Goal: Task Accomplishment & Management: Complete application form

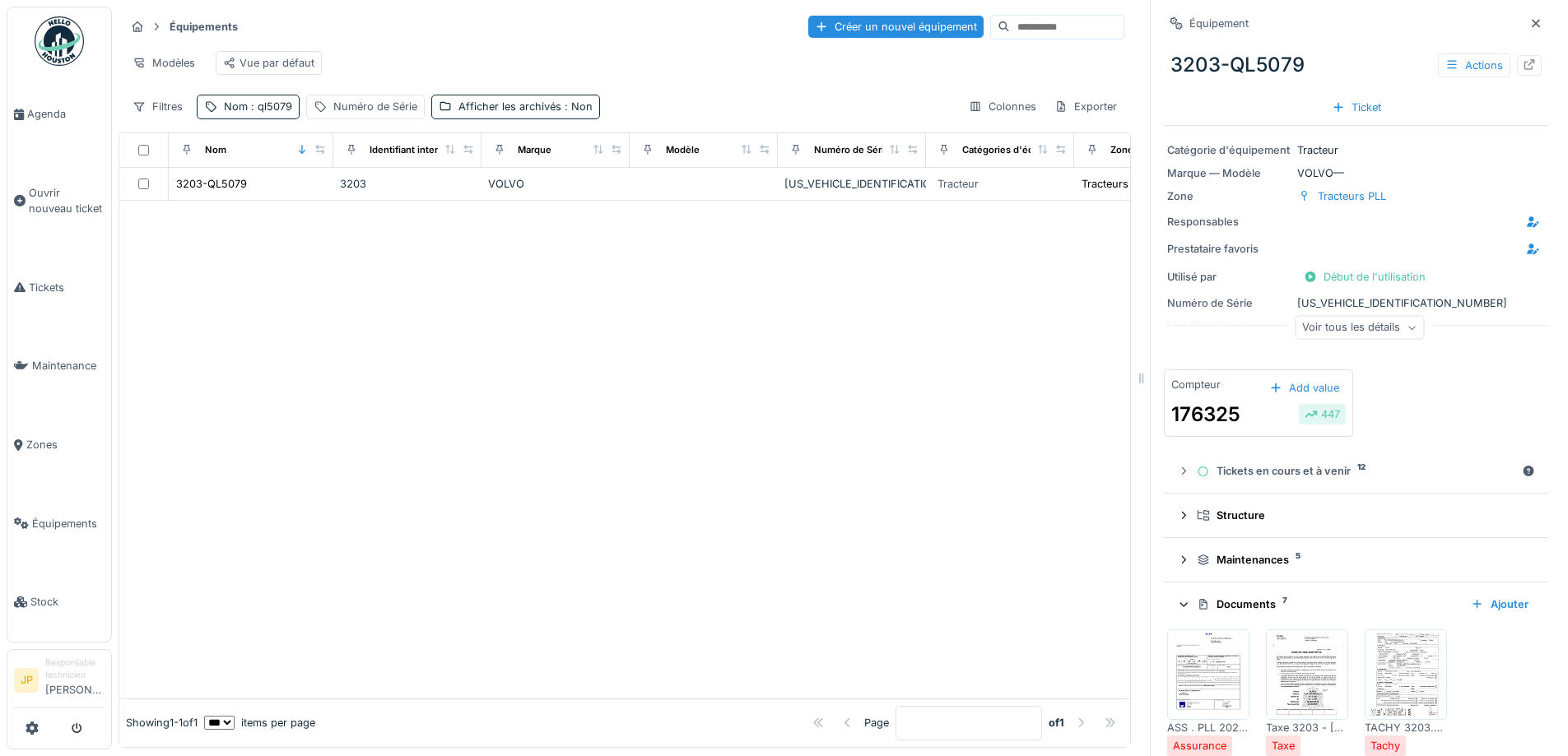
scroll to position [358, 0]
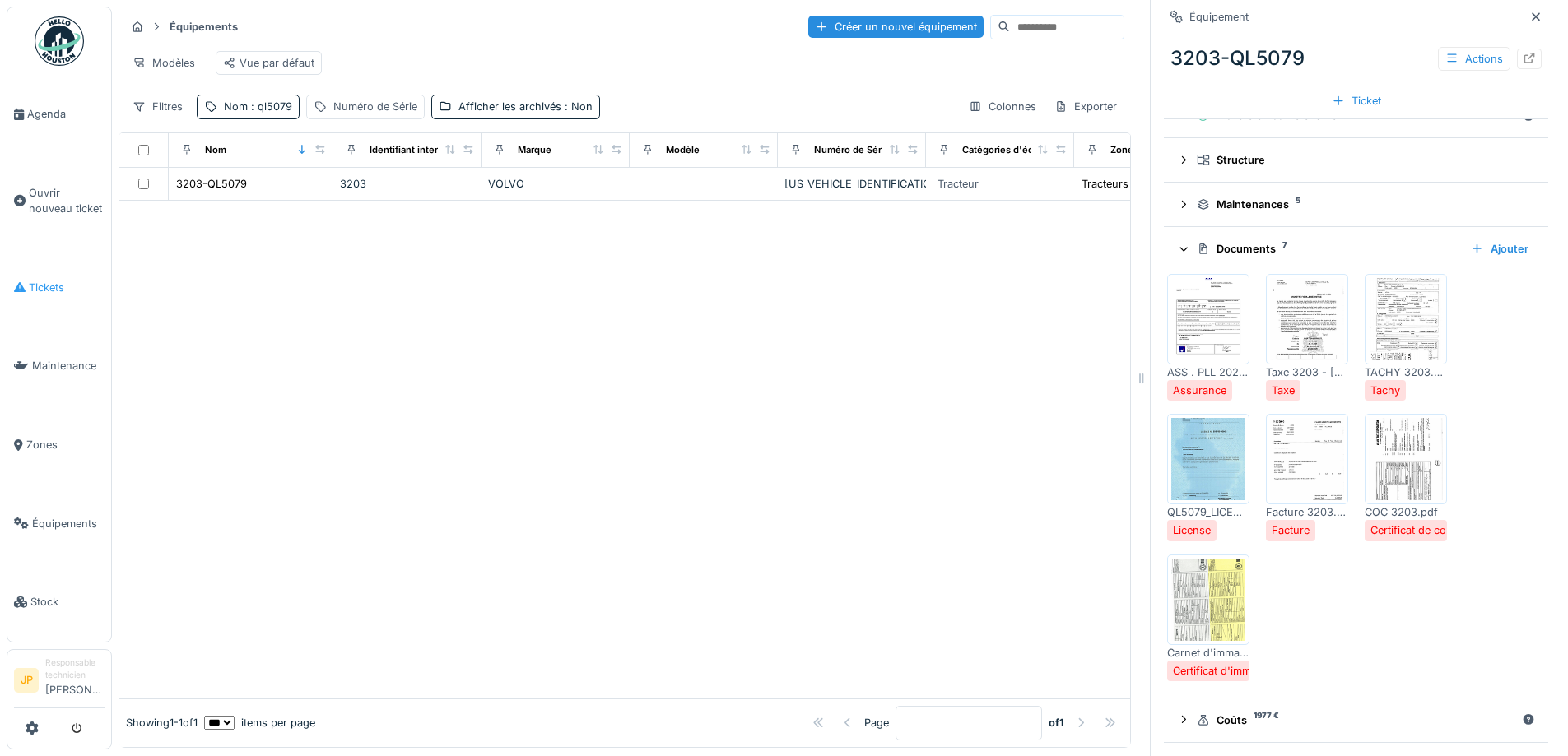
click at [51, 292] on link "Tickets" at bounding box center [59, 288] width 104 height 79
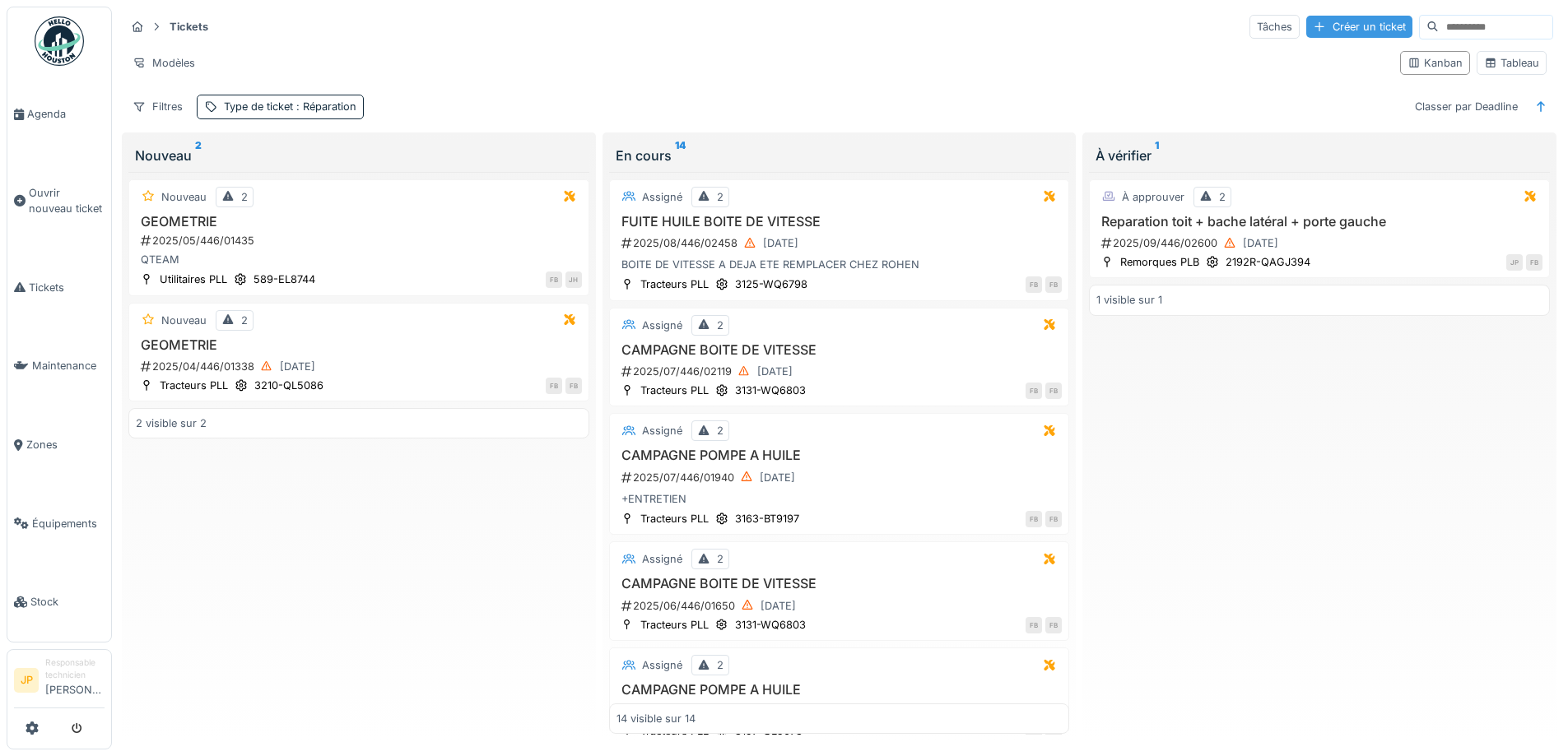
click at [1315, 31] on div "Créer un ticket" at bounding box center [1360, 27] width 106 height 22
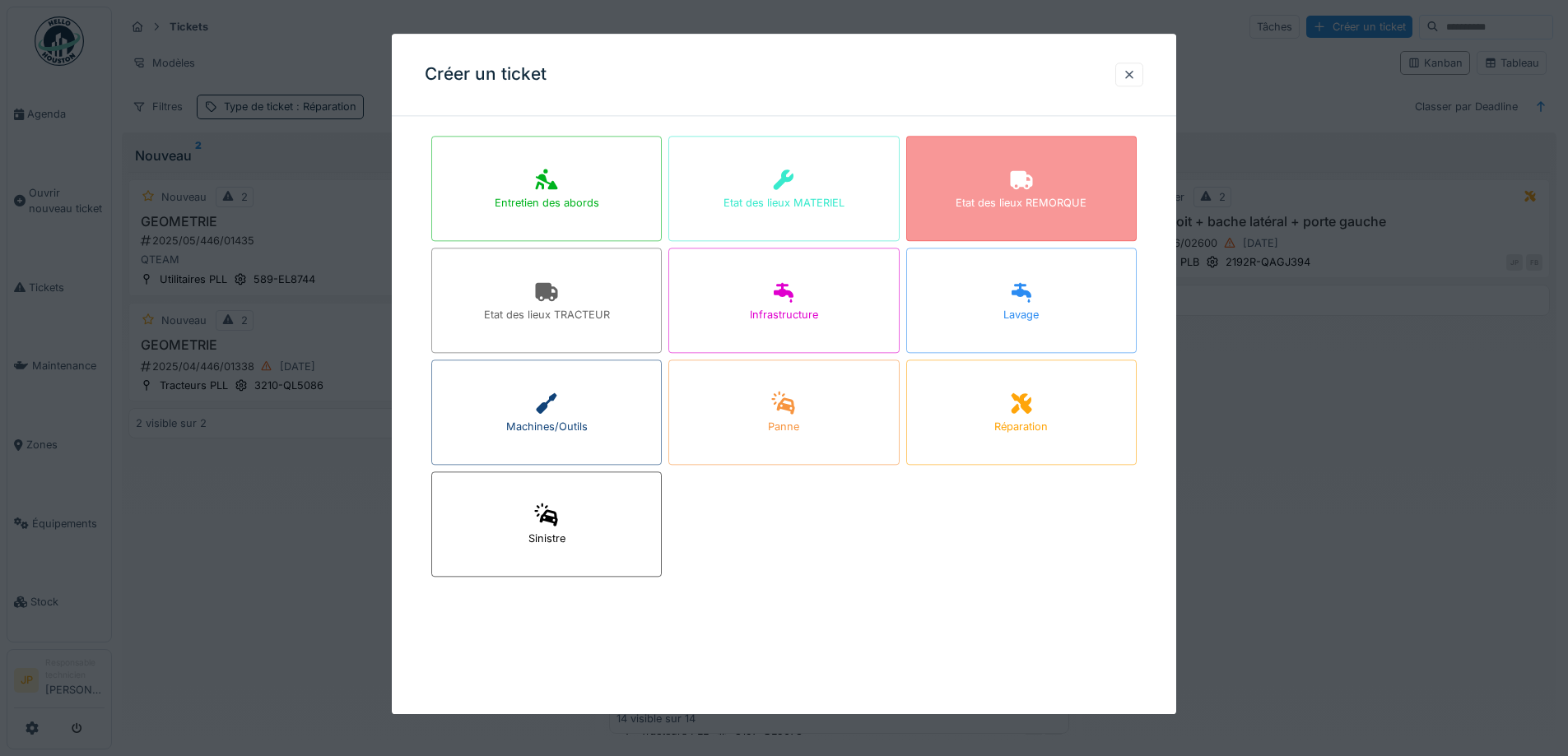
click at [1073, 203] on div "Etat des lieux REMORQUE" at bounding box center [1021, 203] width 131 height 16
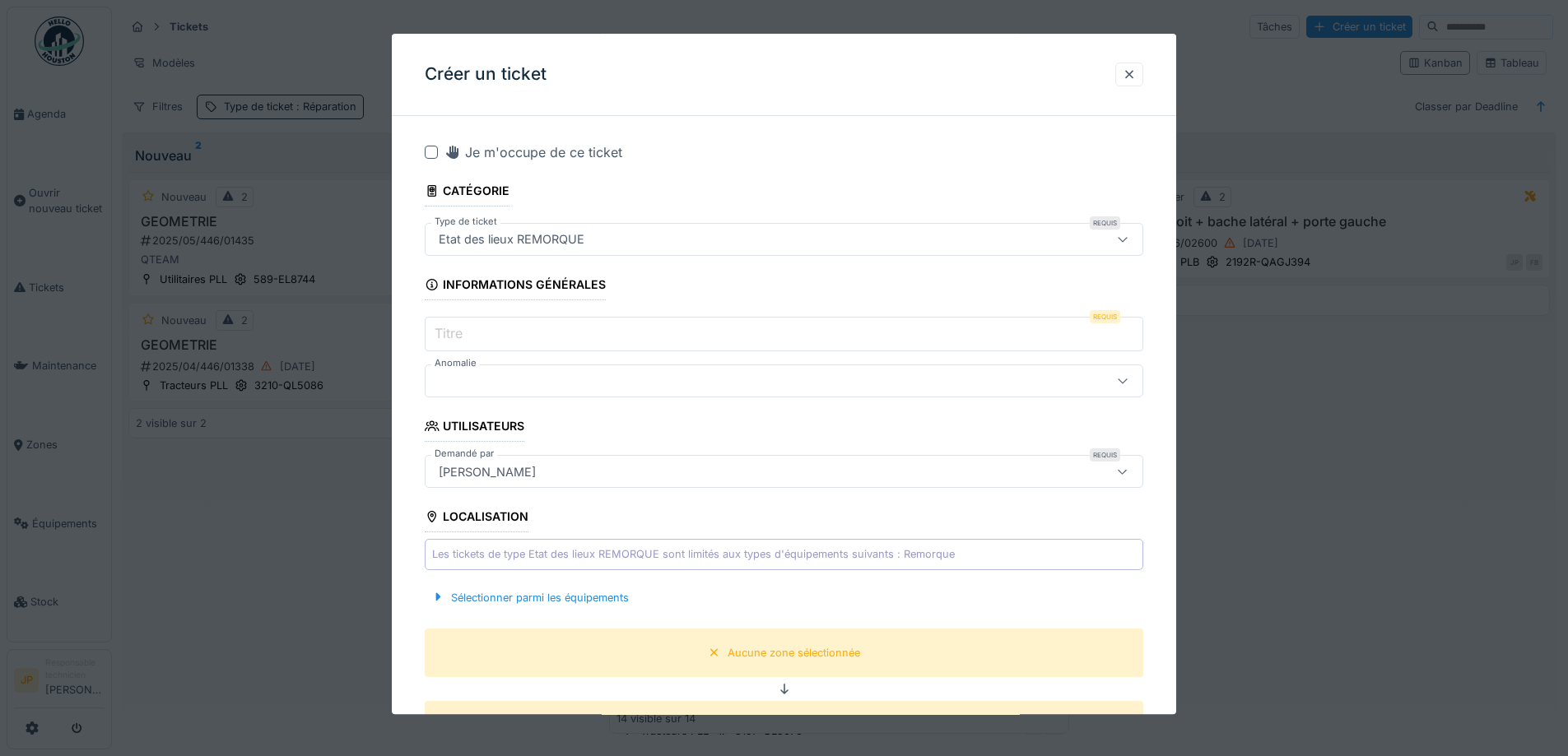
click at [473, 333] on input "Titre" at bounding box center [784, 335] width 719 height 35
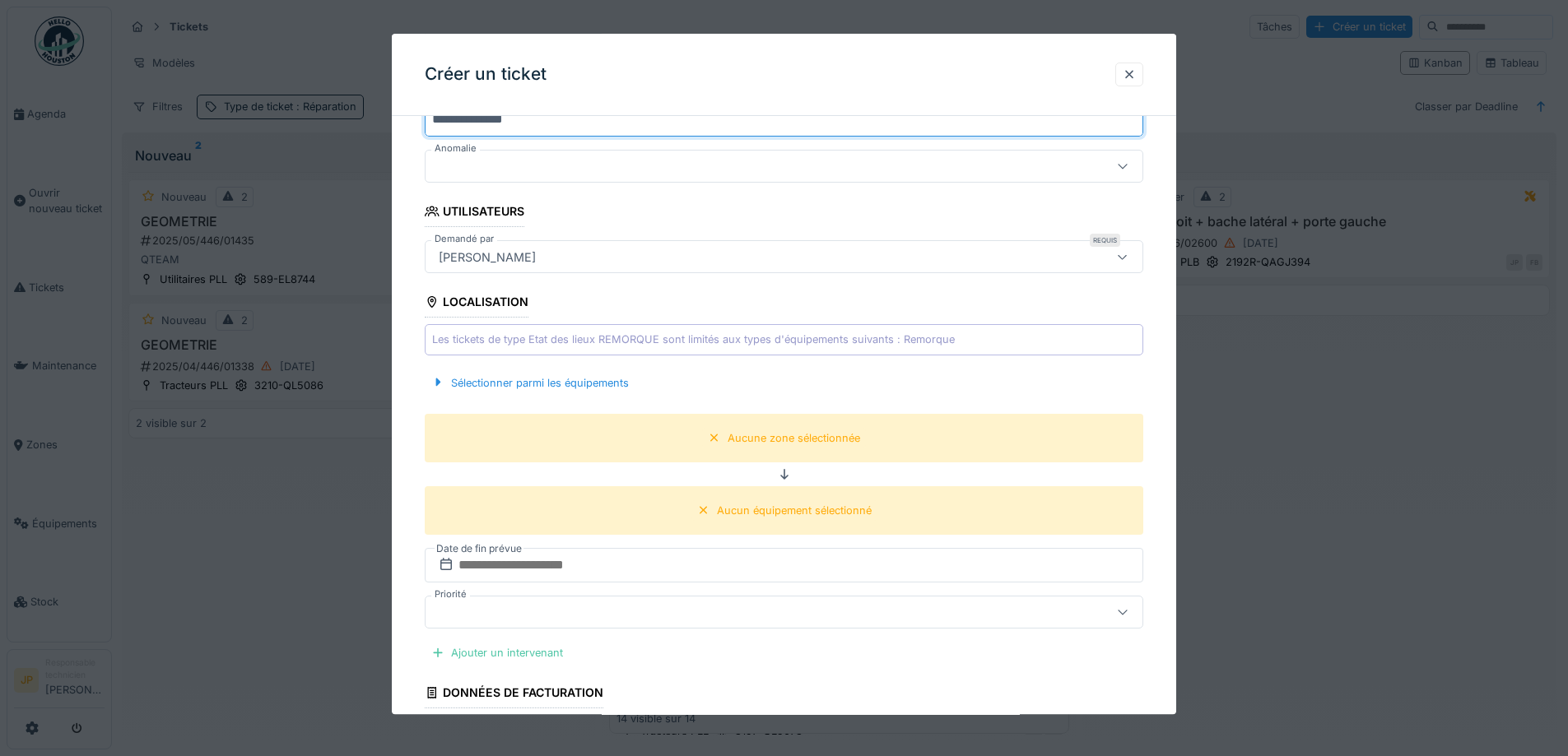
scroll to position [329, 0]
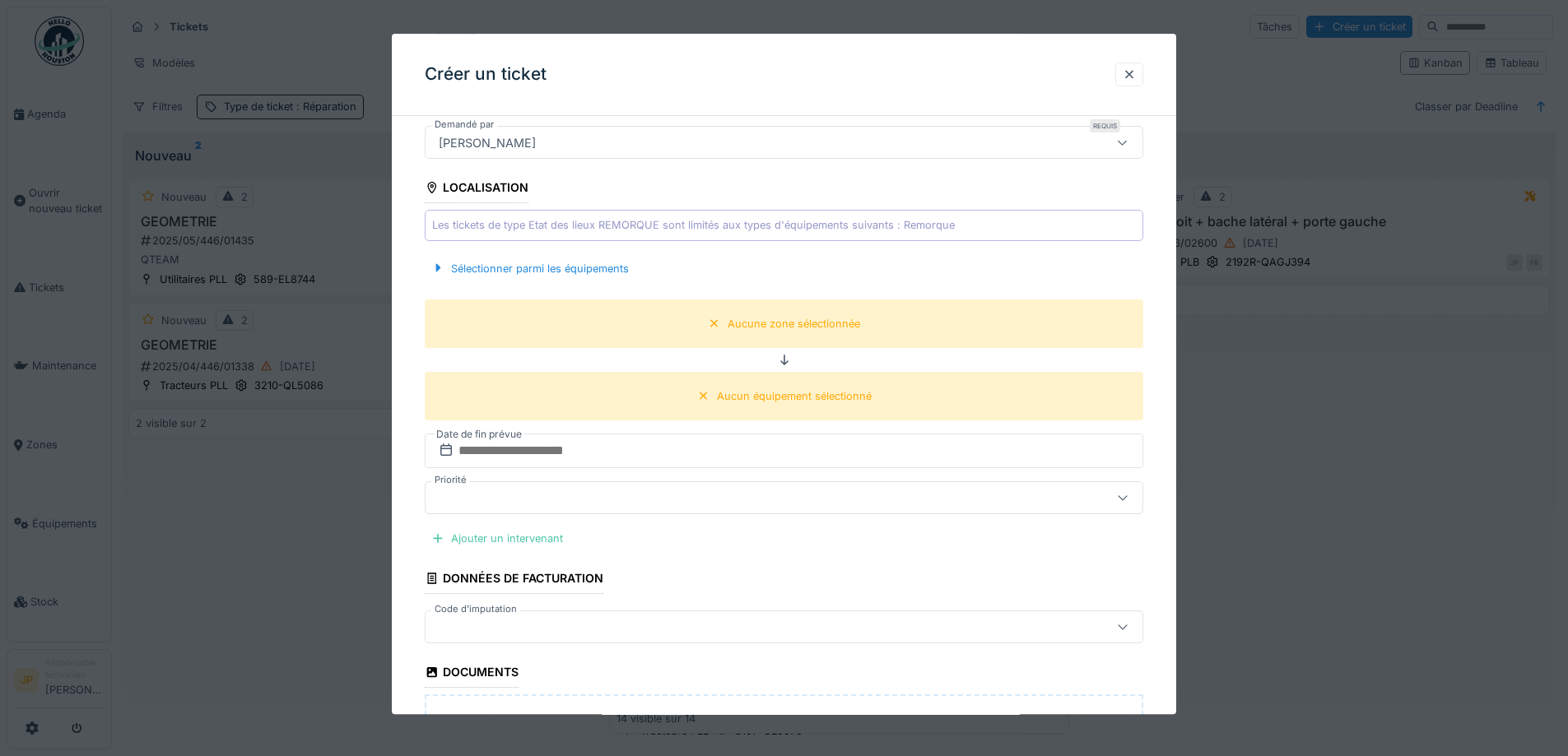
type input "**********"
click at [584, 285] on div "Sélectionner parmi les équipements" at bounding box center [784, 268] width 719 height 49
click at [591, 276] on div "Sélectionner parmi les équipements" at bounding box center [530, 269] width 210 height 22
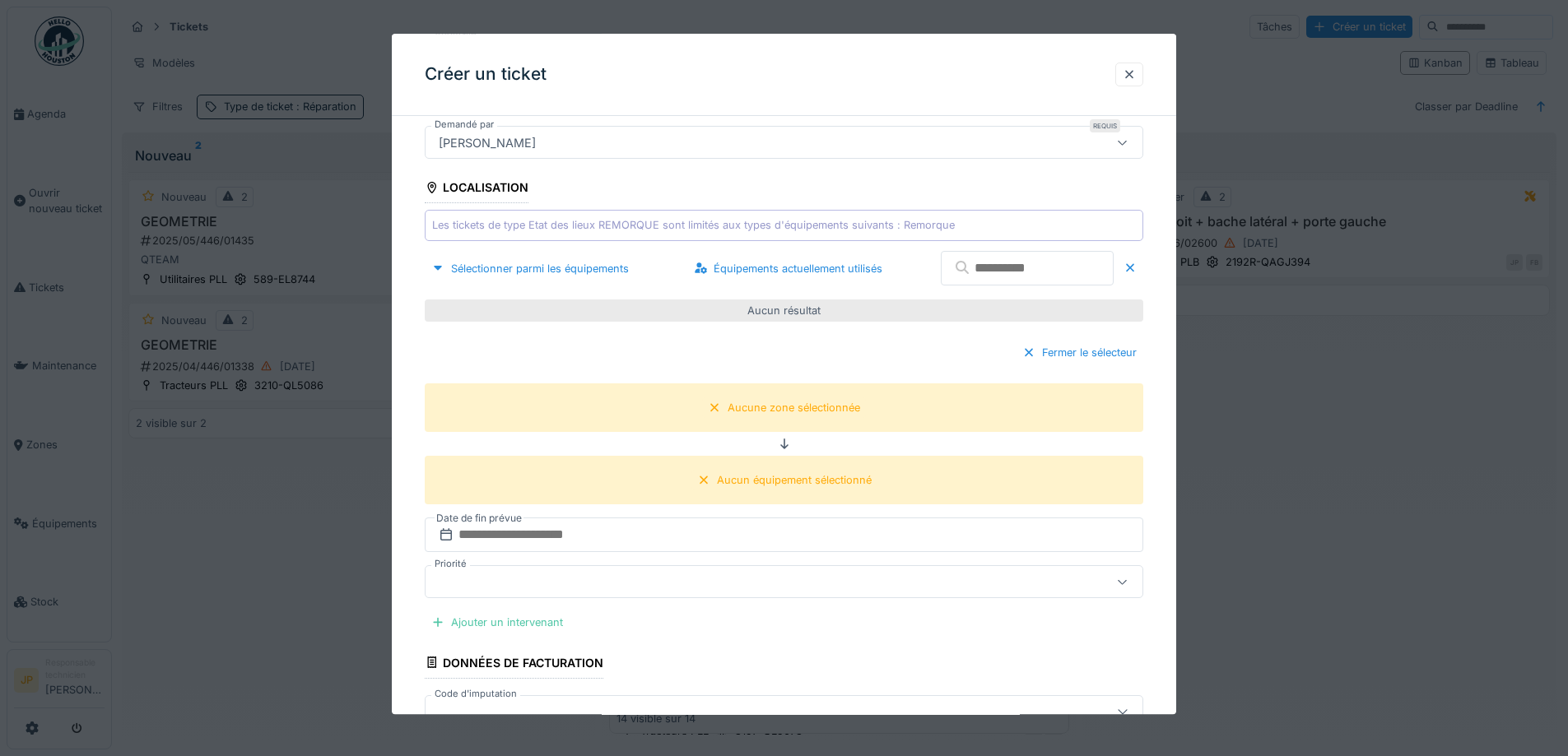
click at [958, 274] on input "text" at bounding box center [1027, 269] width 173 height 35
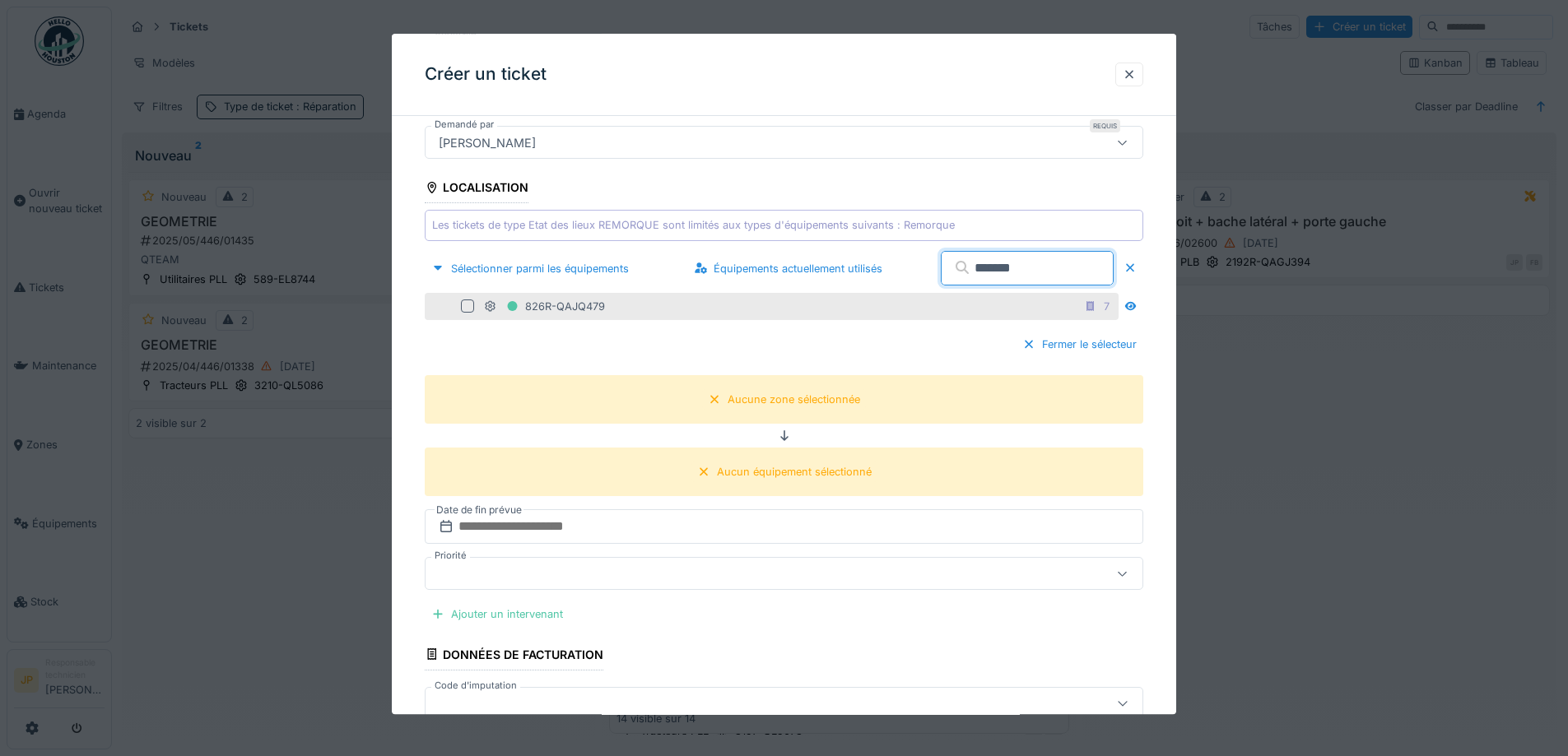
type input "*******"
click at [465, 313] on div at bounding box center [467, 306] width 13 height 13
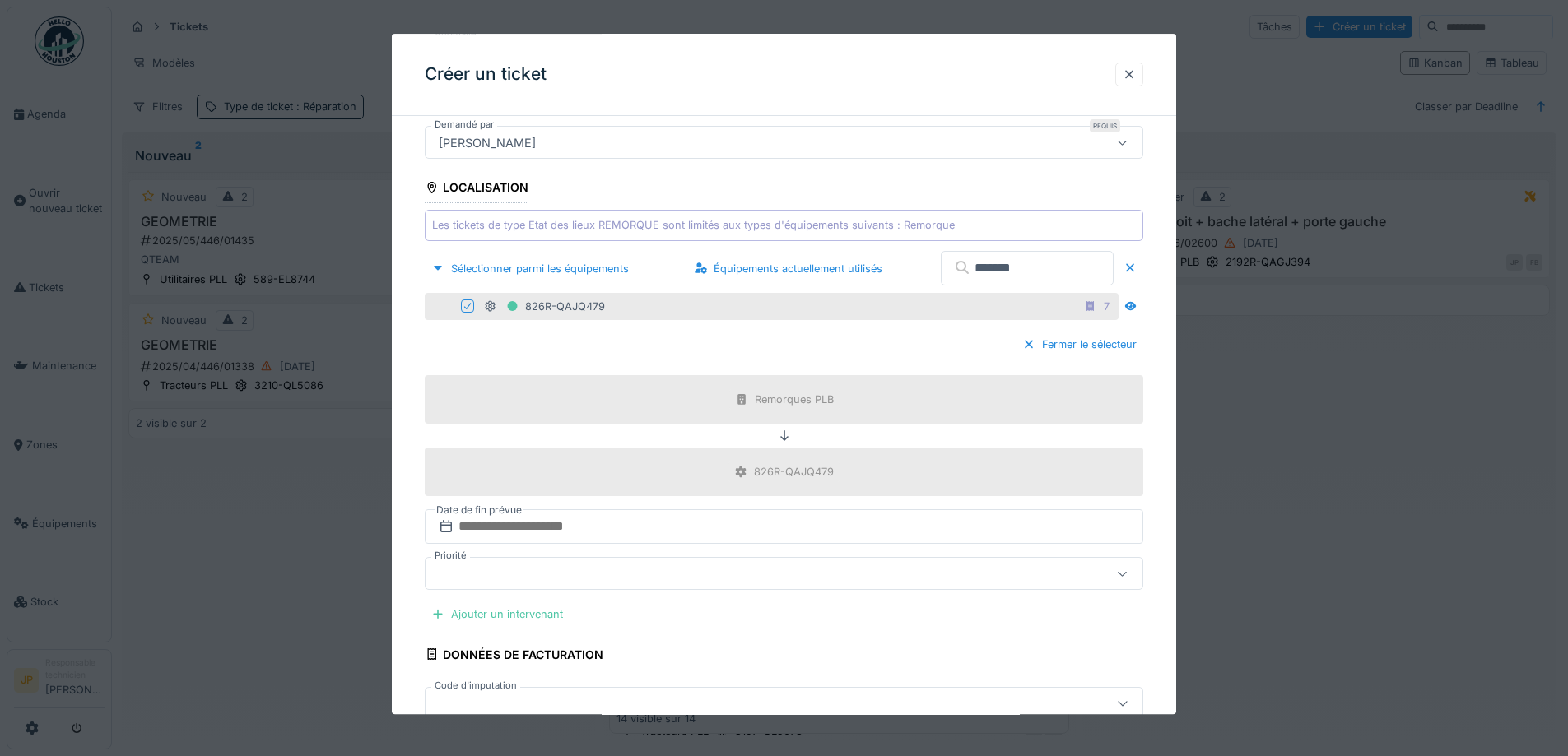
scroll to position [494, 0]
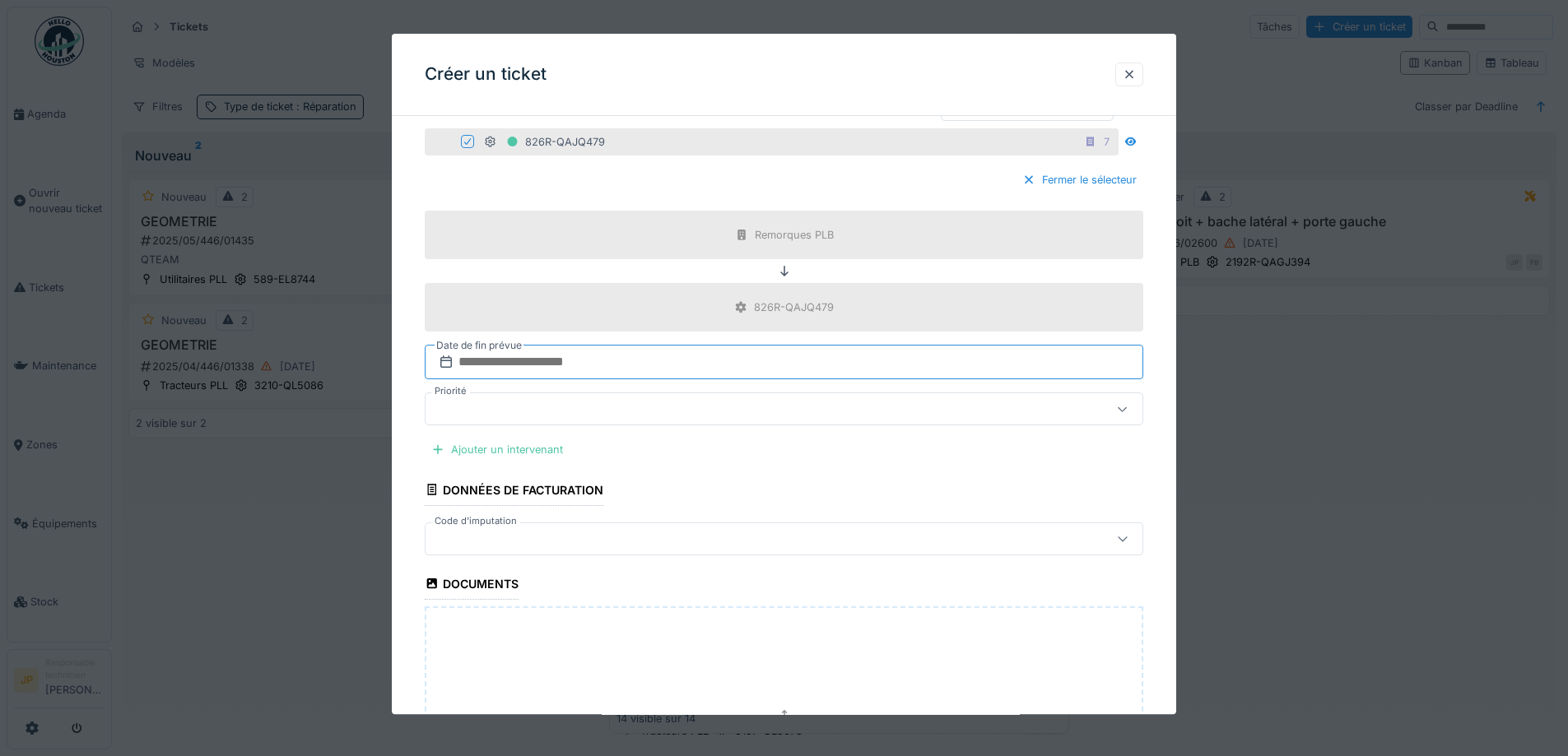
click at [604, 361] on input "text" at bounding box center [784, 362] width 719 height 35
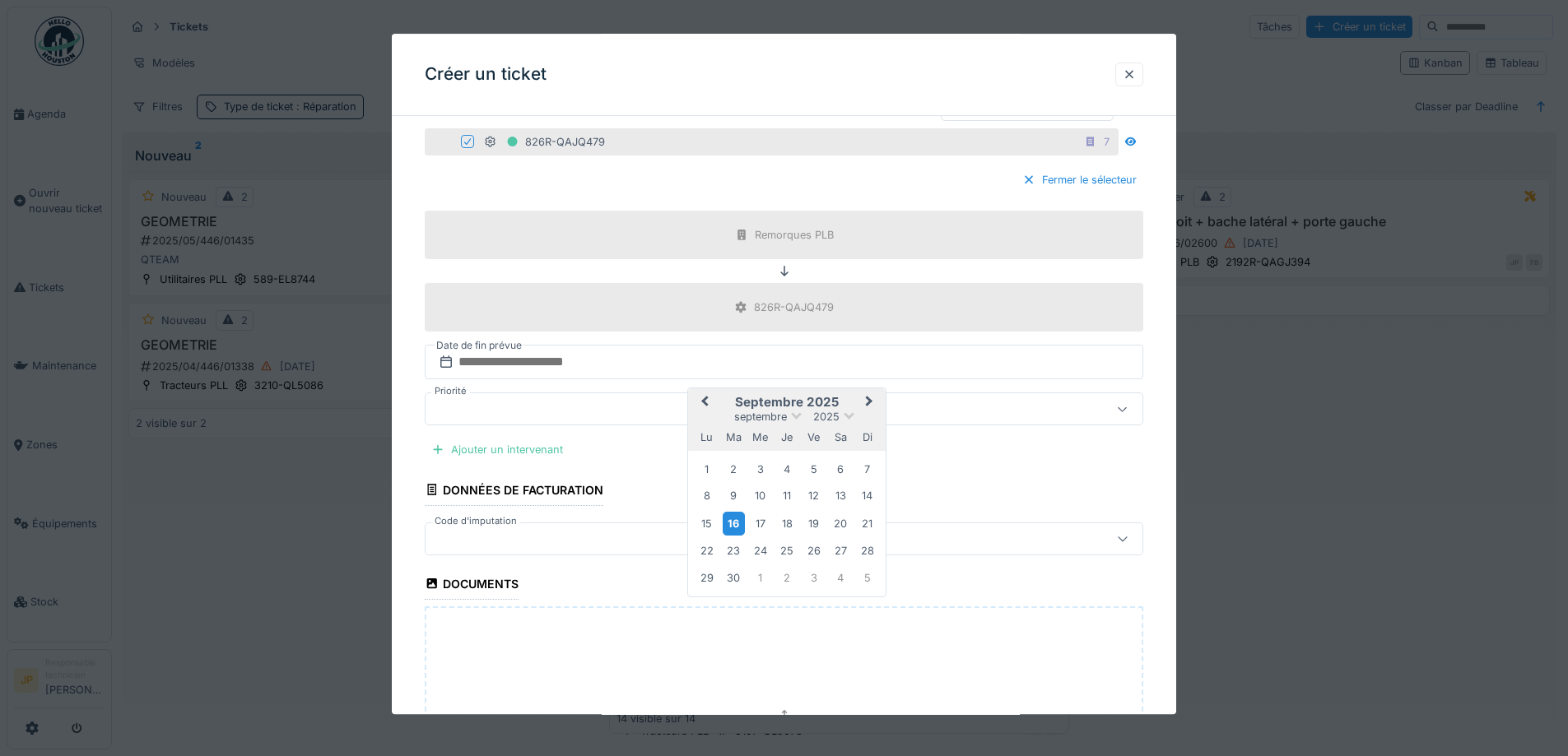
click at [738, 528] on div "16" at bounding box center [734, 524] width 22 height 24
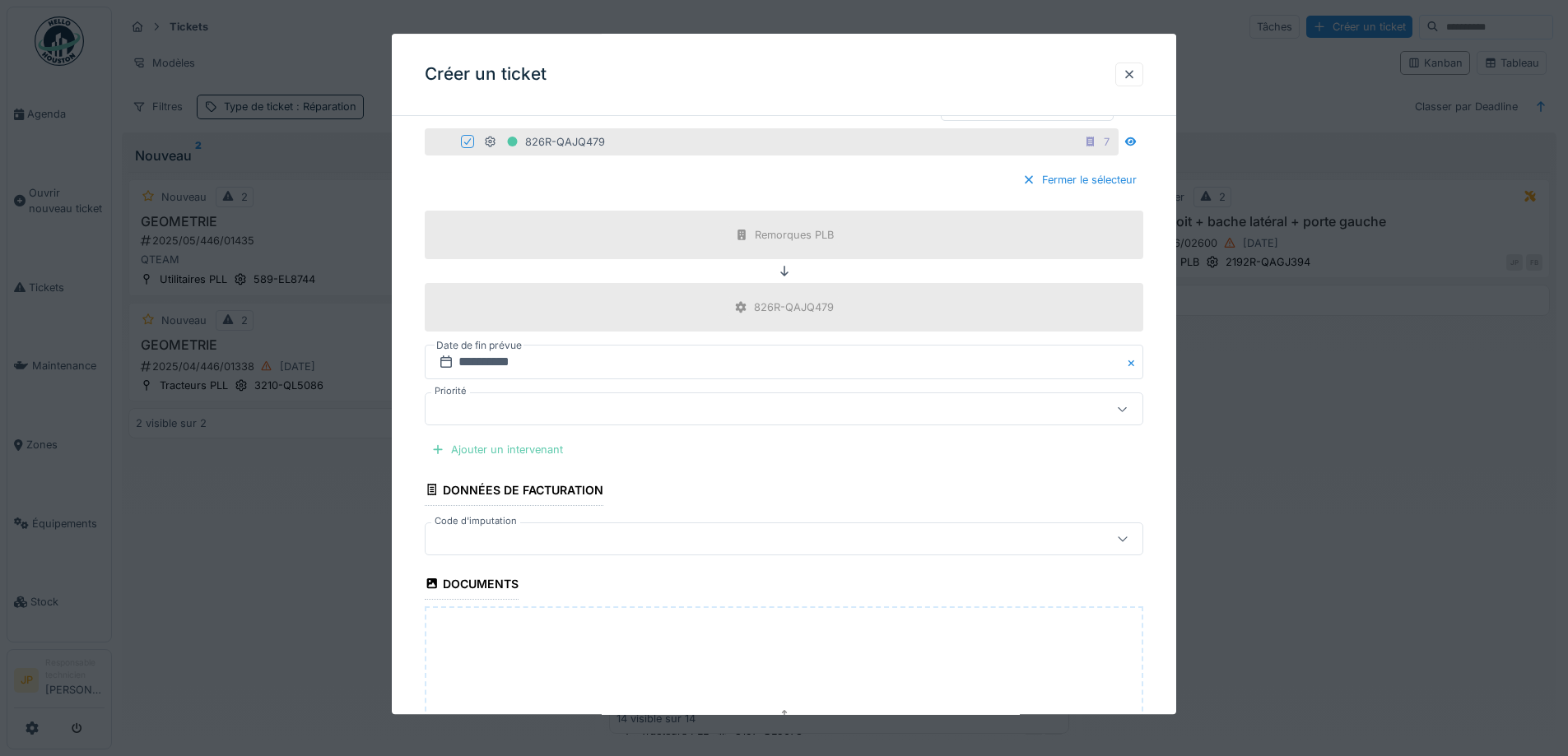
click at [549, 448] on div "Ajouter un intervenant" at bounding box center [498, 450] width 145 height 22
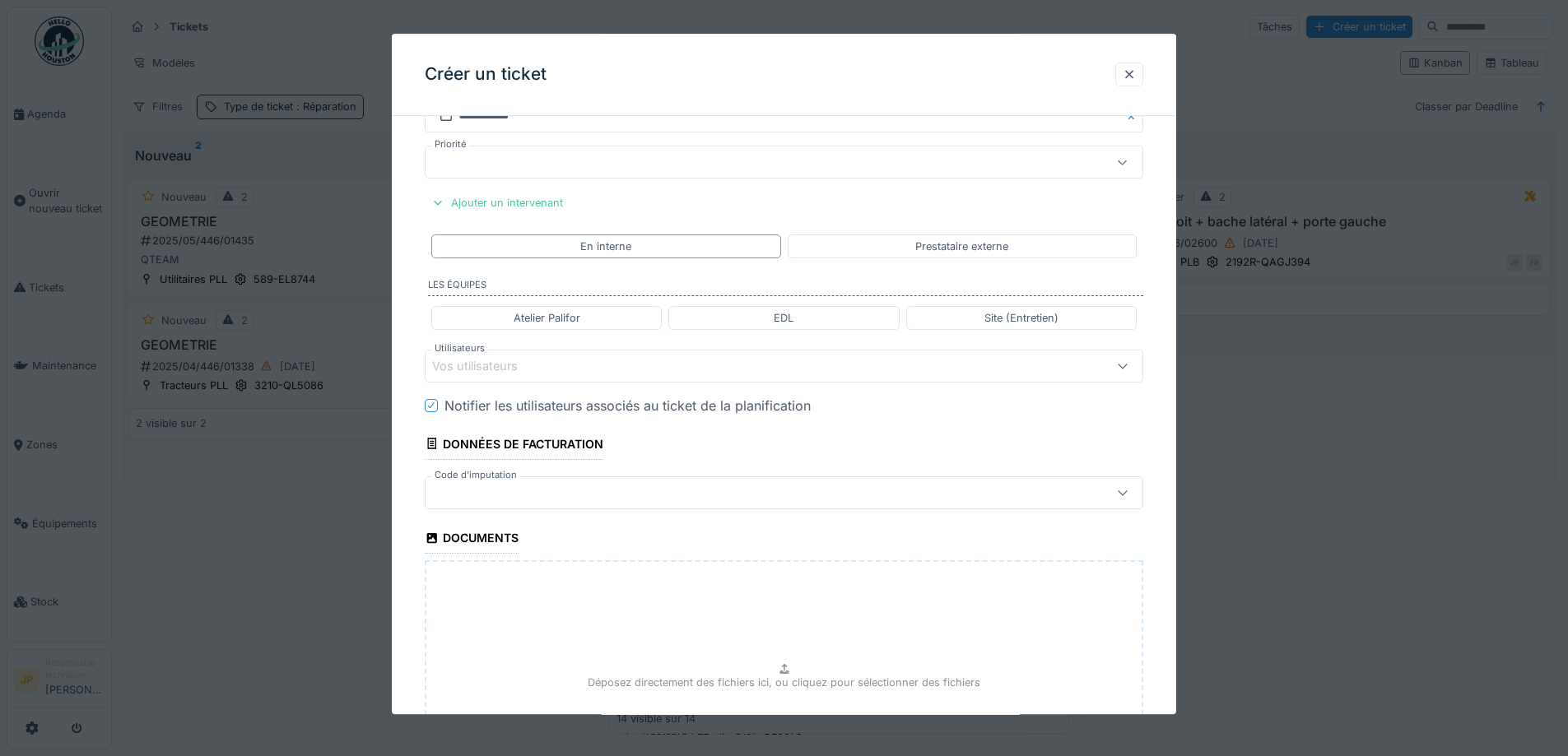
click at [547, 356] on div "Vos utilisateurs" at bounding box center [784, 366] width 719 height 33
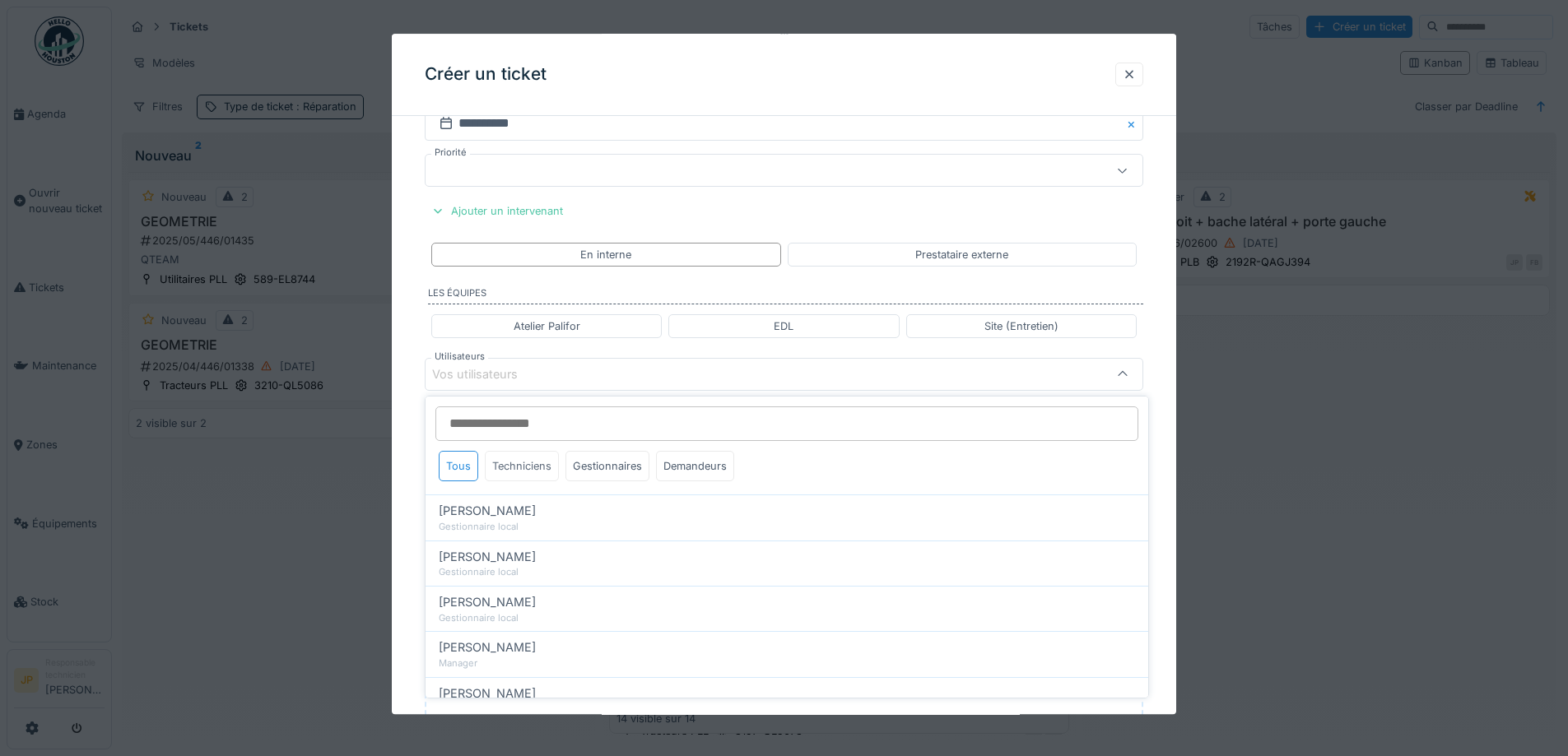
click at [543, 472] on div "Techniciens" at bounding box center [521, 465] width 74 height 30
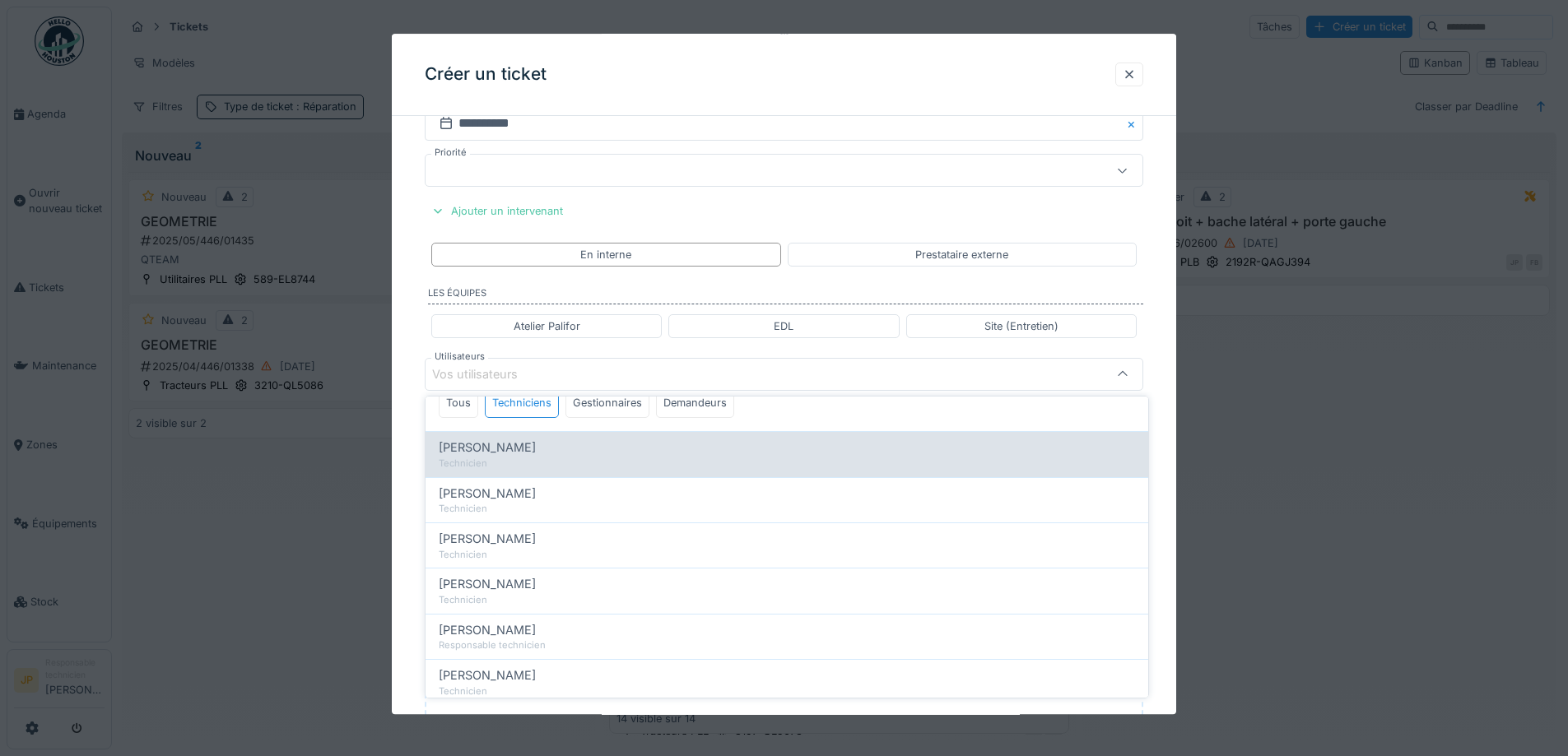
scroll to position [146, 0]
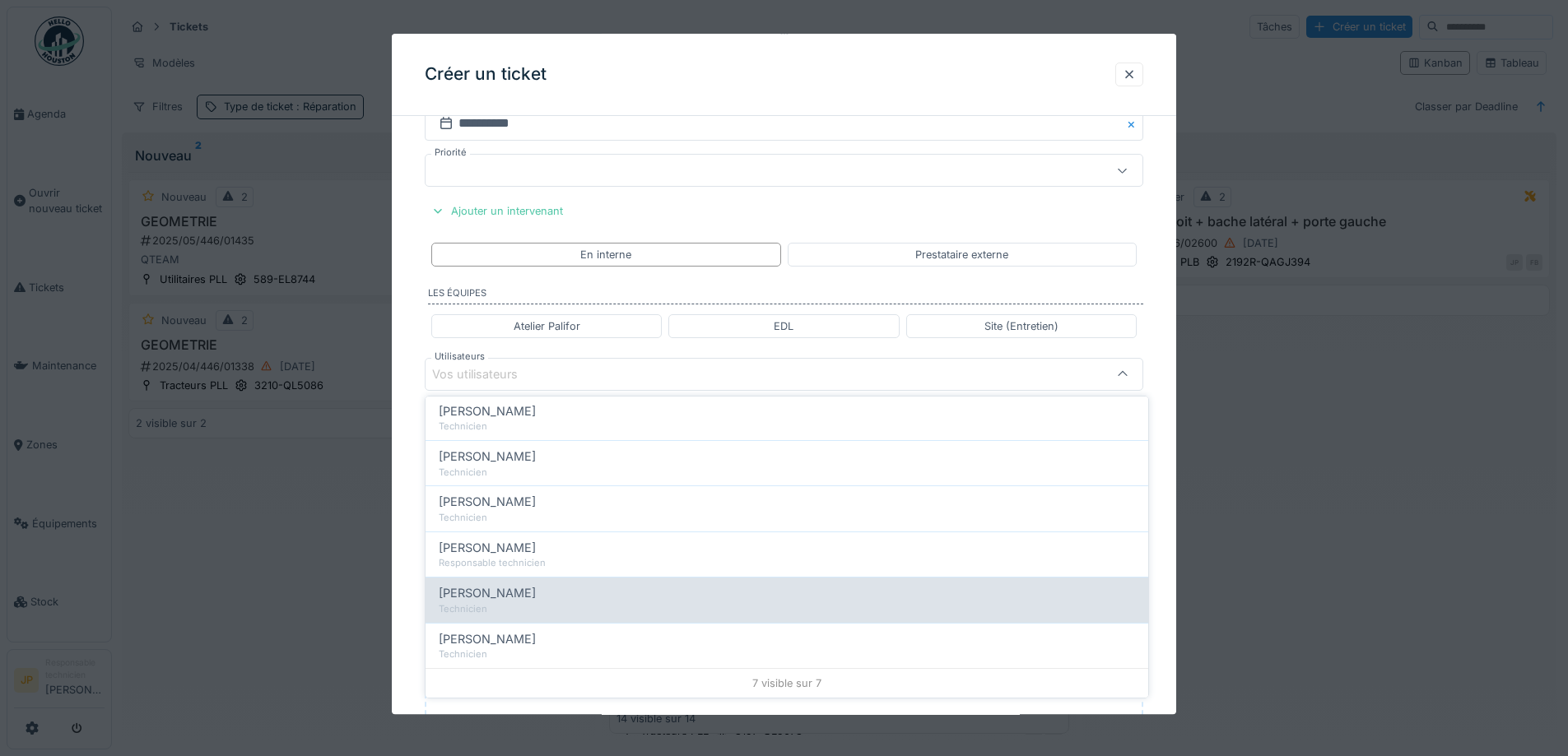
click at [539, 599] on div "Sadek Bouazza" at bounding box center [787, 593] width 696 height 18
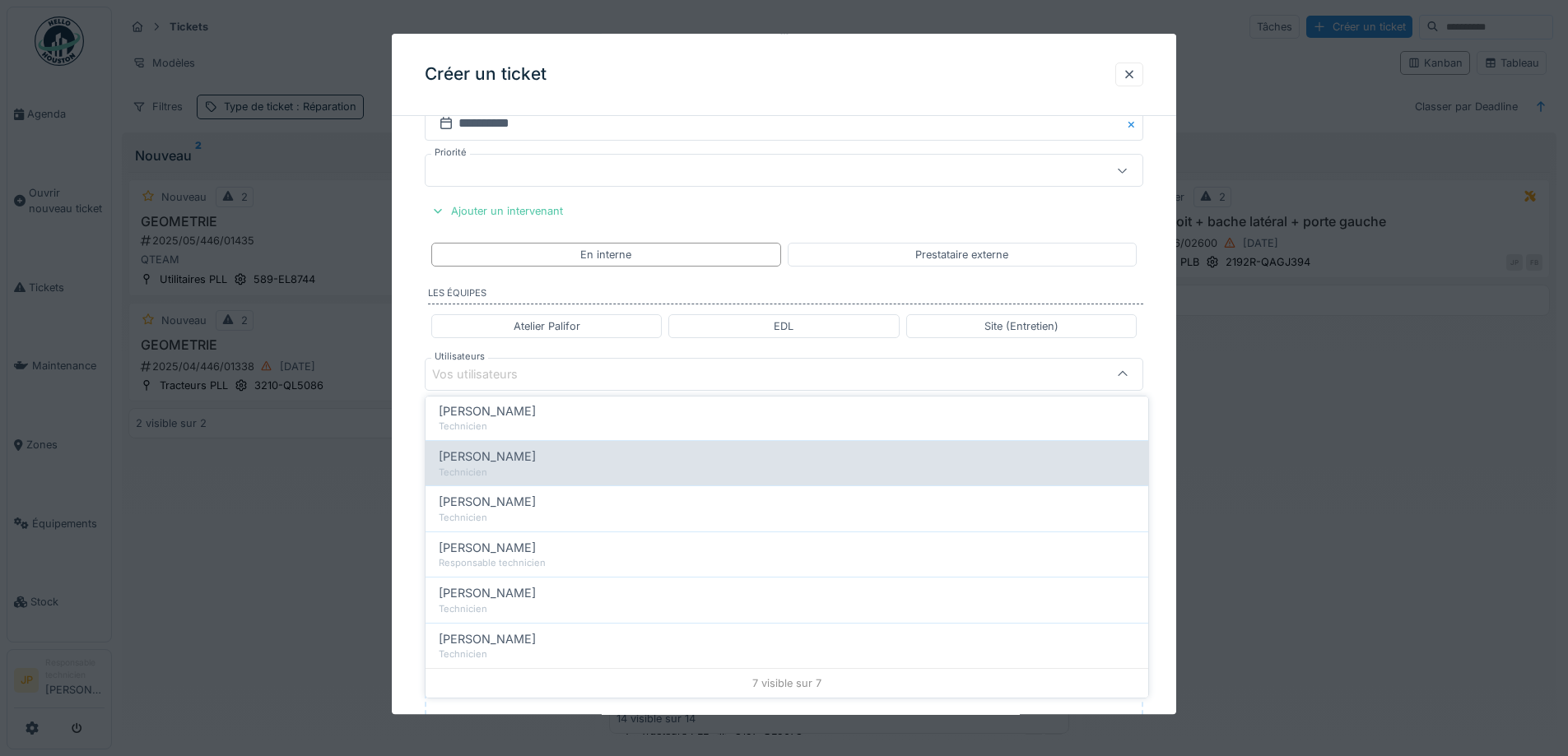
type input "*****"
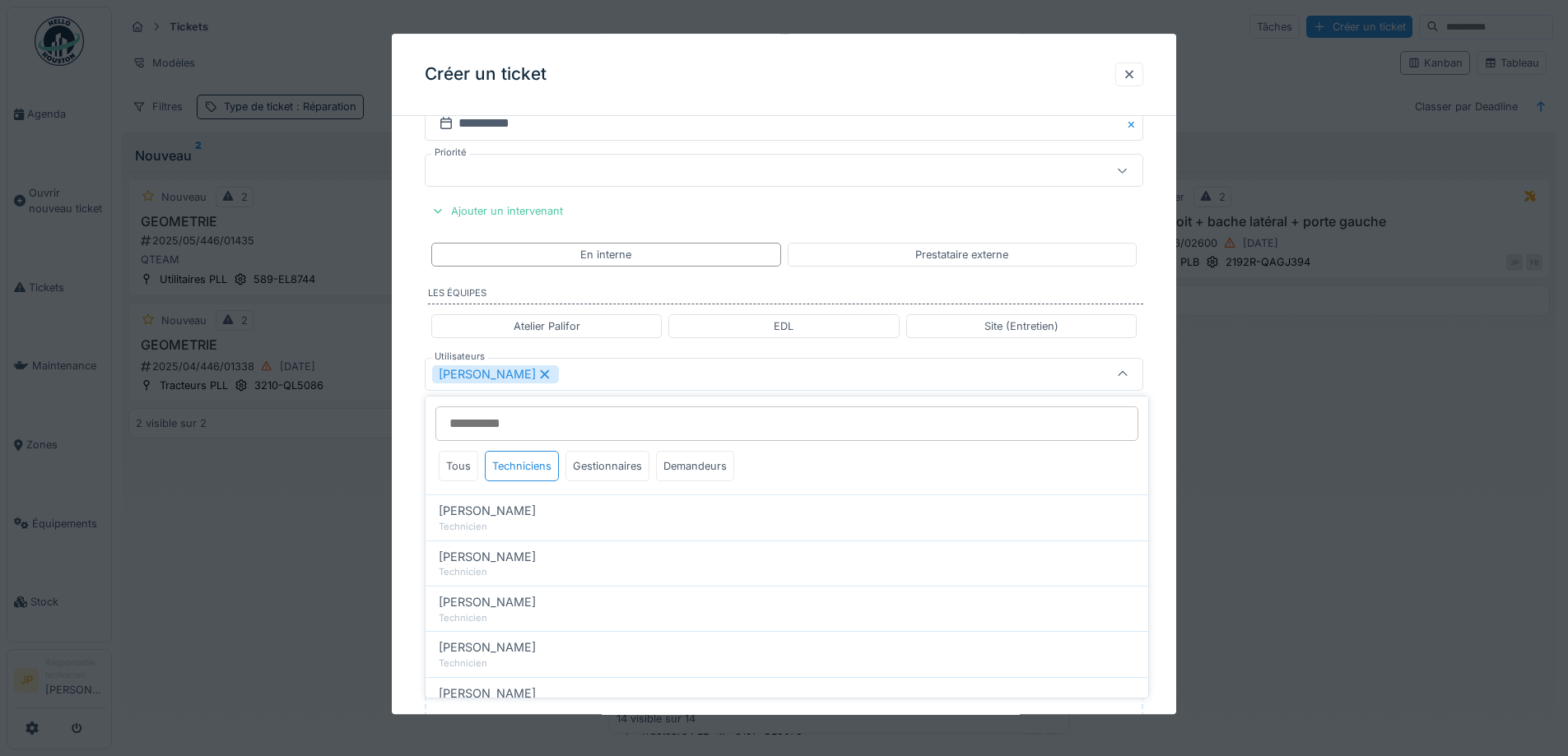
click at [704, 77] on div "Créer un ticket" at bounding box center [784, 75] width 784 height 83
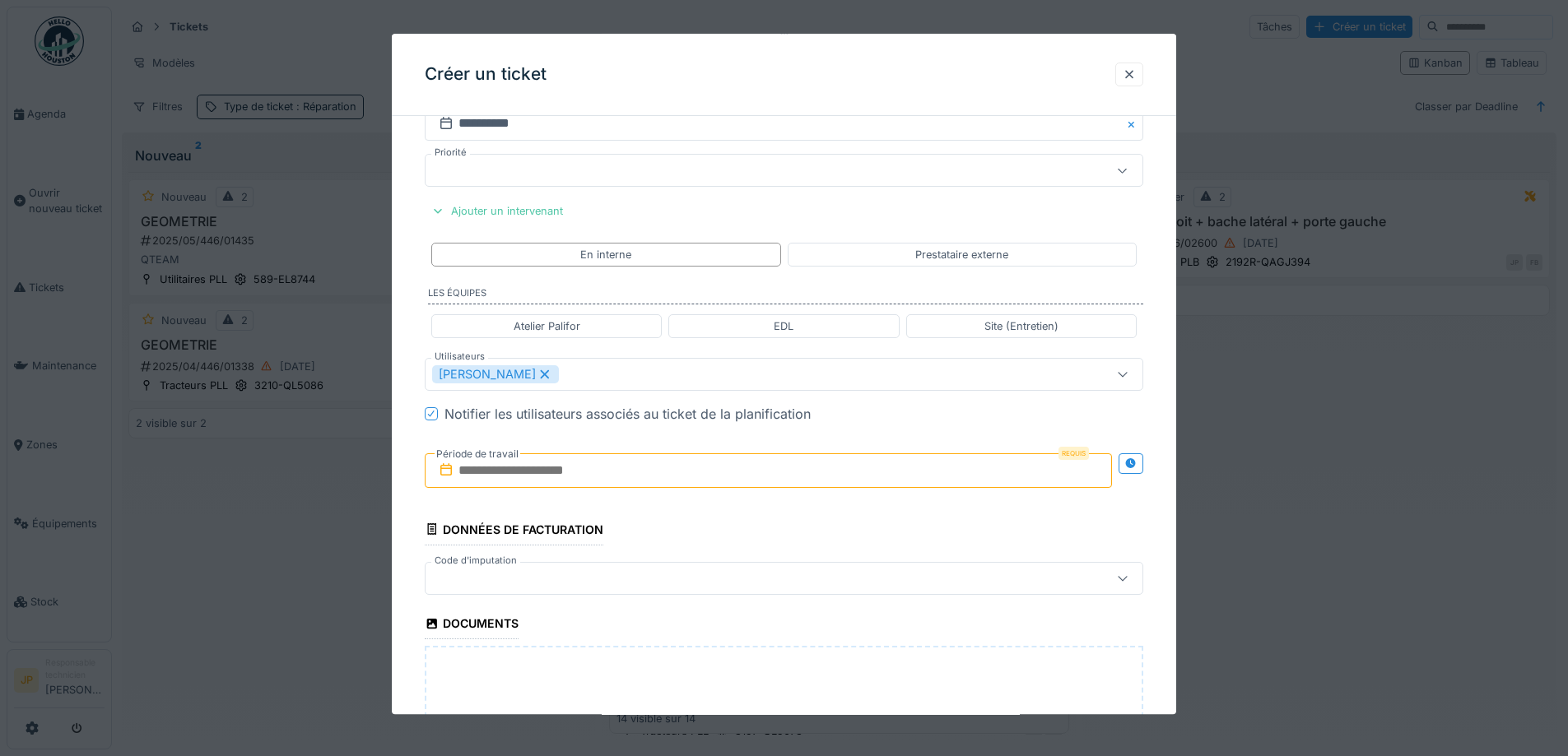
click at [581, 484] on input "text" at bounding box center [768, 471] width 688 height 35
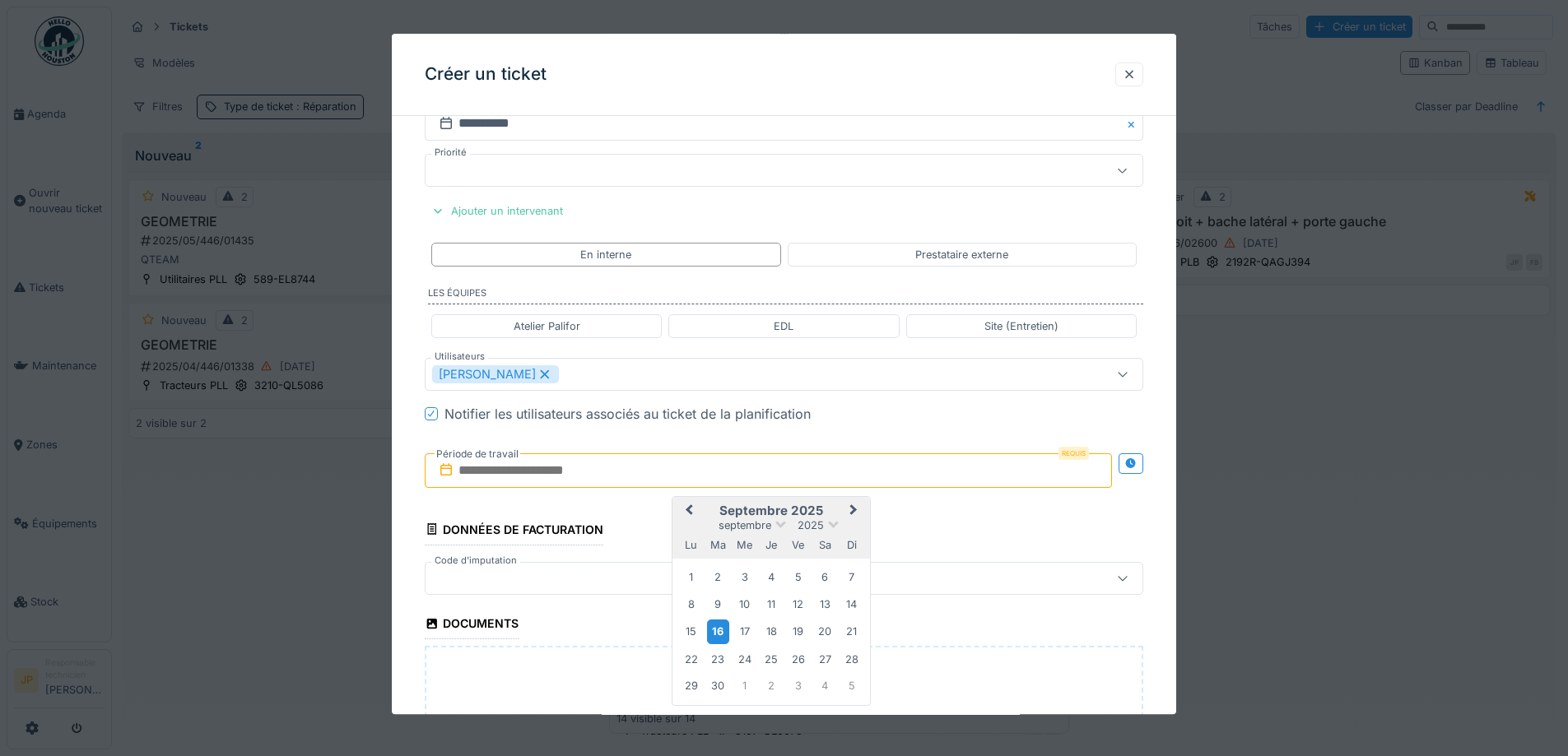
click at [719, 634] on div "16" at bounding box center [718, 632] width 22 height 24
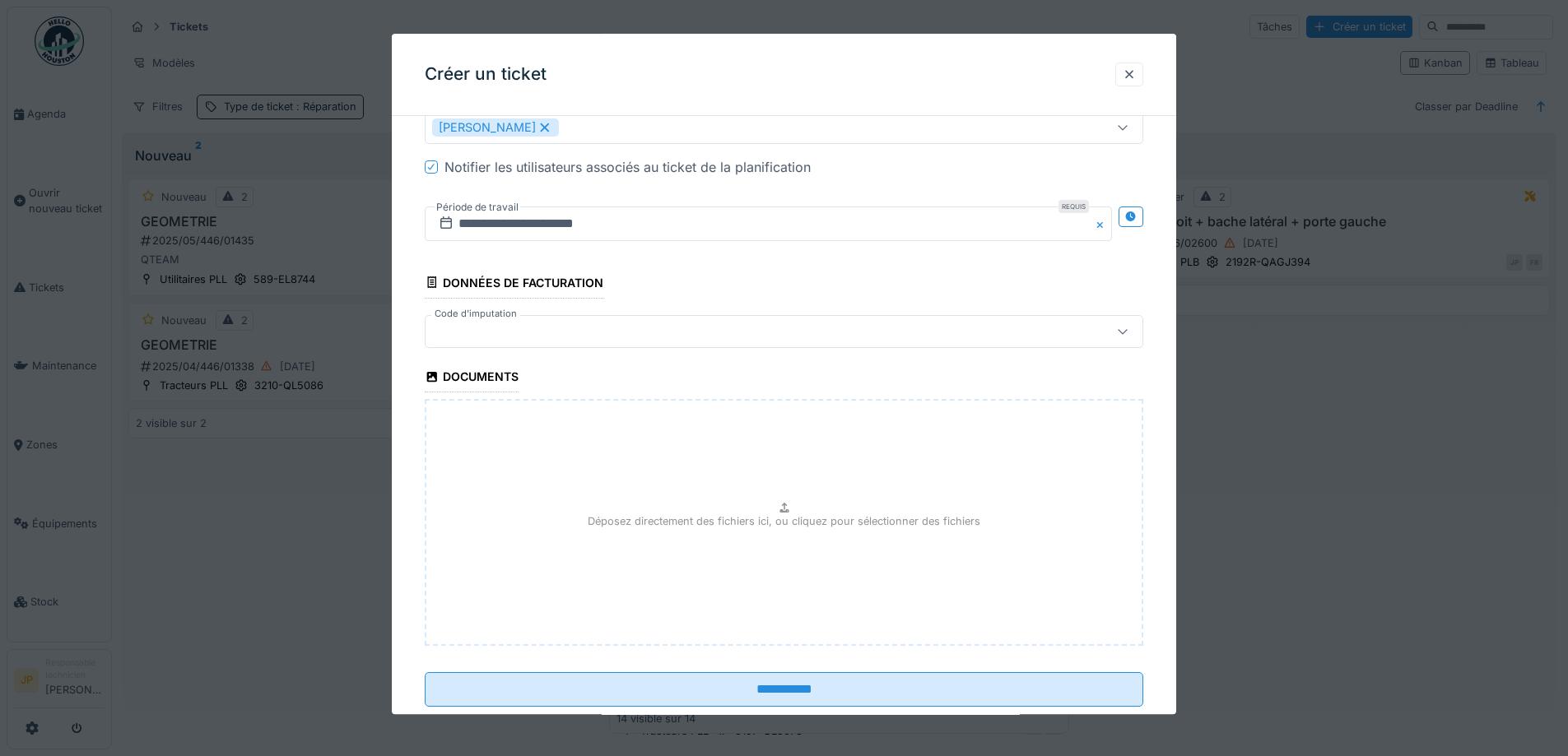
click at [529, 341] on div at bounding box center [784, 331] width 719 height 33
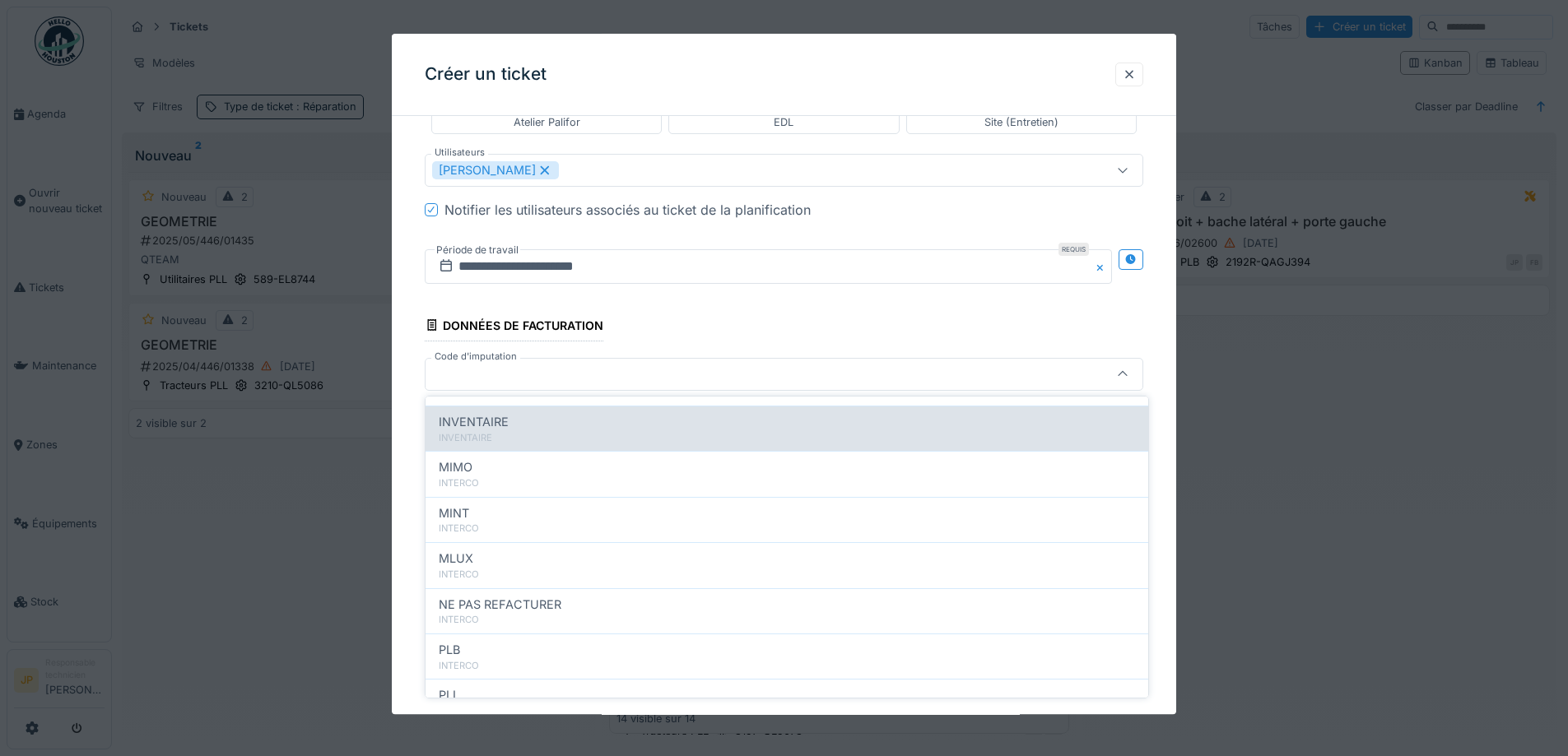
scroll to position [180, 0]
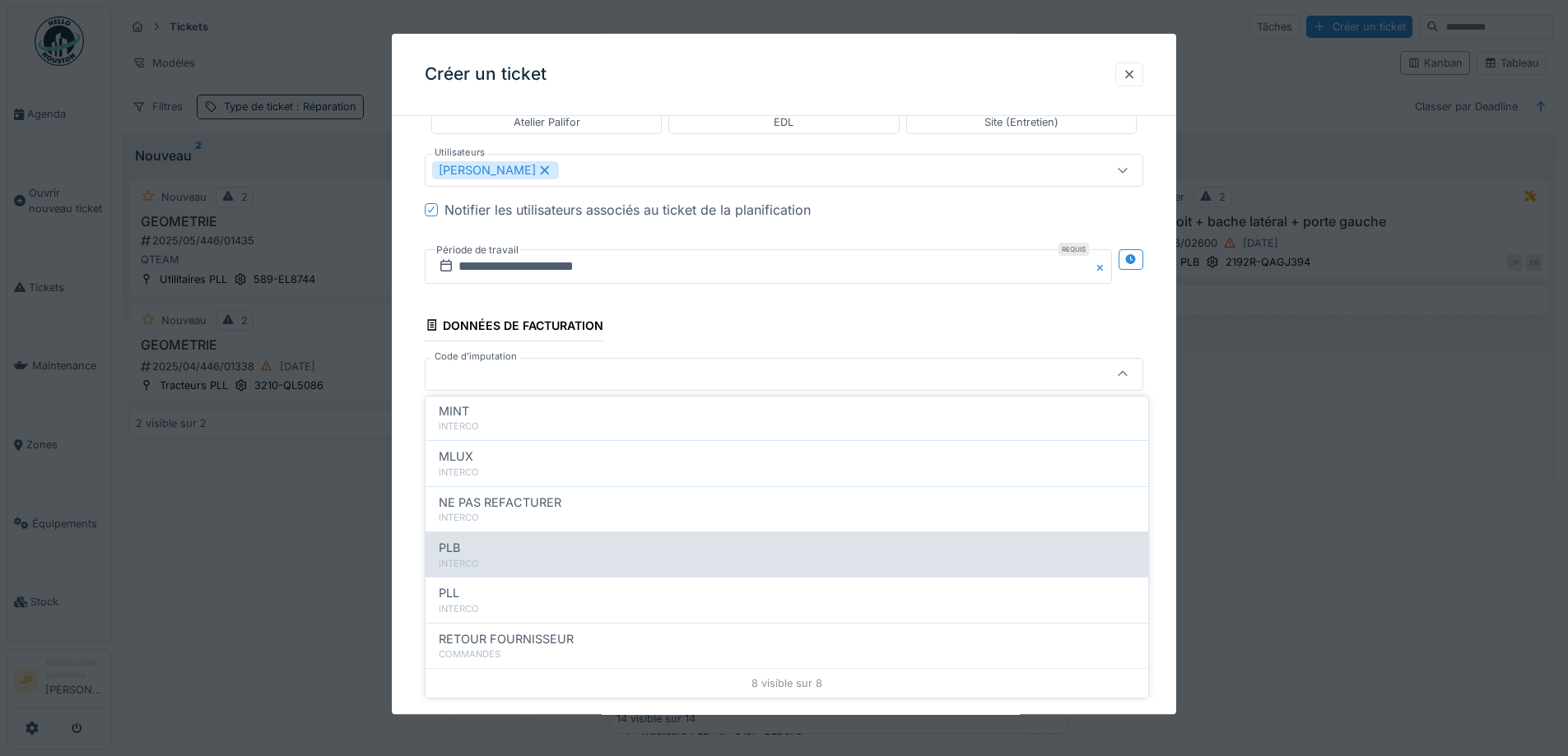
click at [547, 568] on div "INTERCO" at bounding box center [787, 563] width 696 height 14
type input "***"
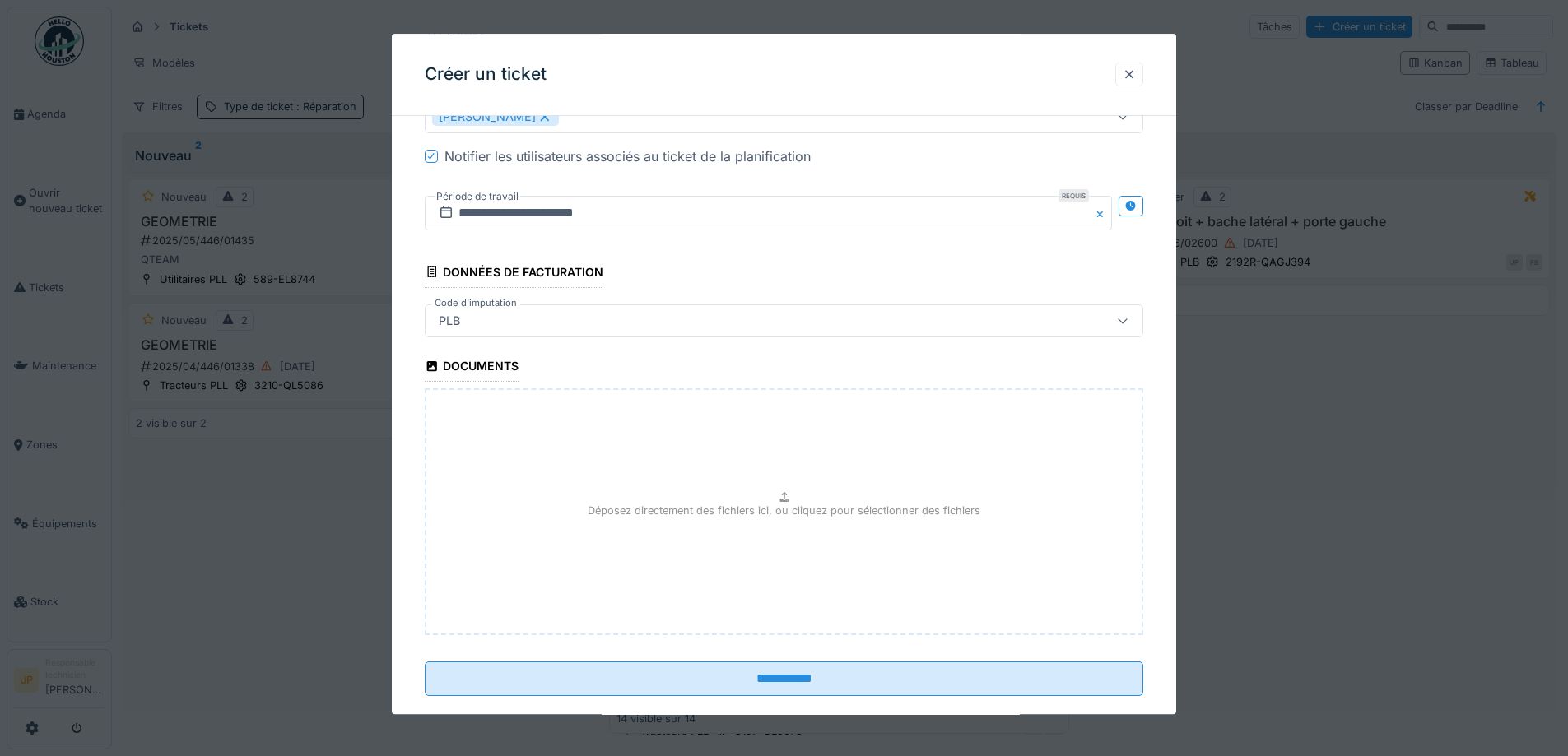
scroll to position [1017, 0]
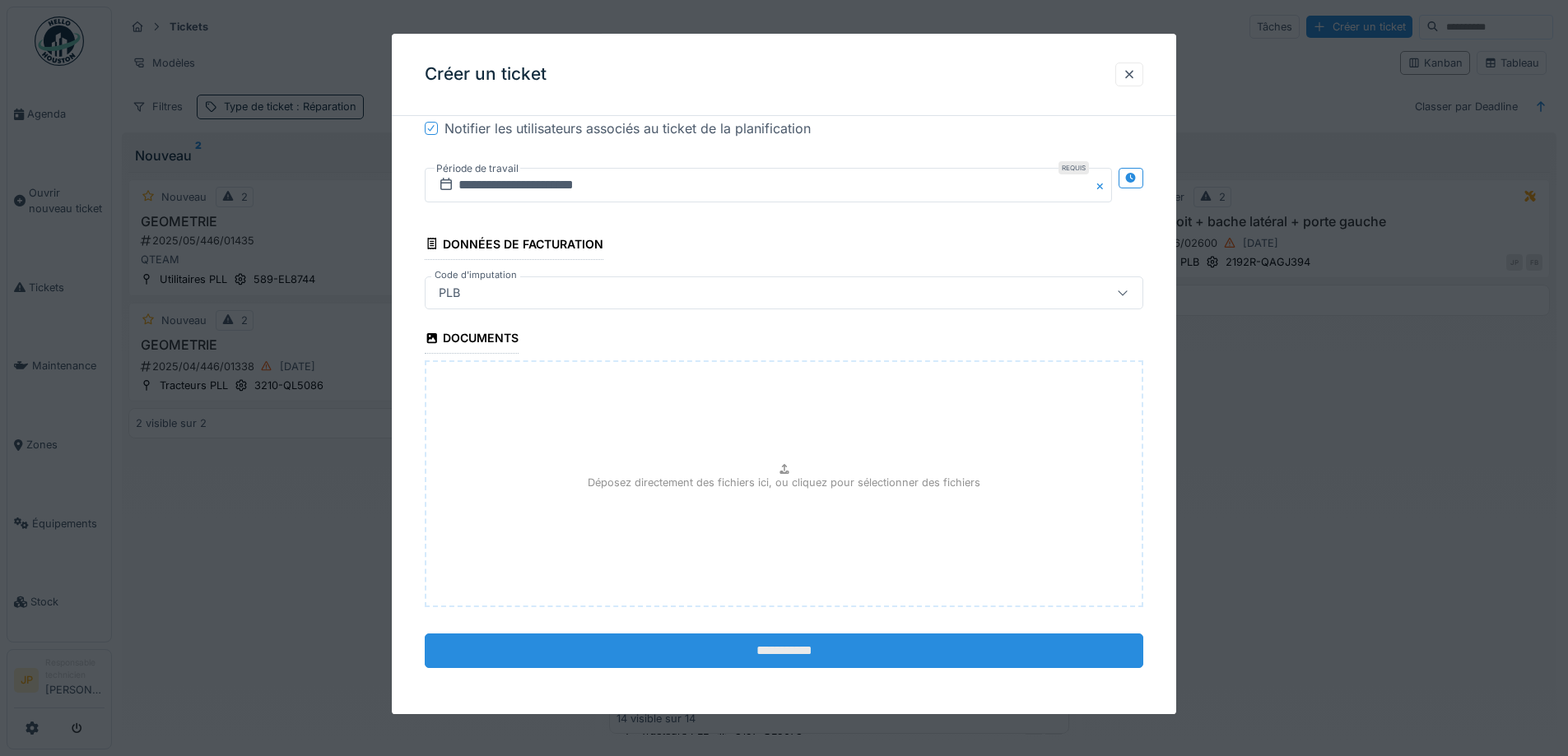
click at [790, 653] on input "**********" at bounding box center [784, 650] width 719 height 35
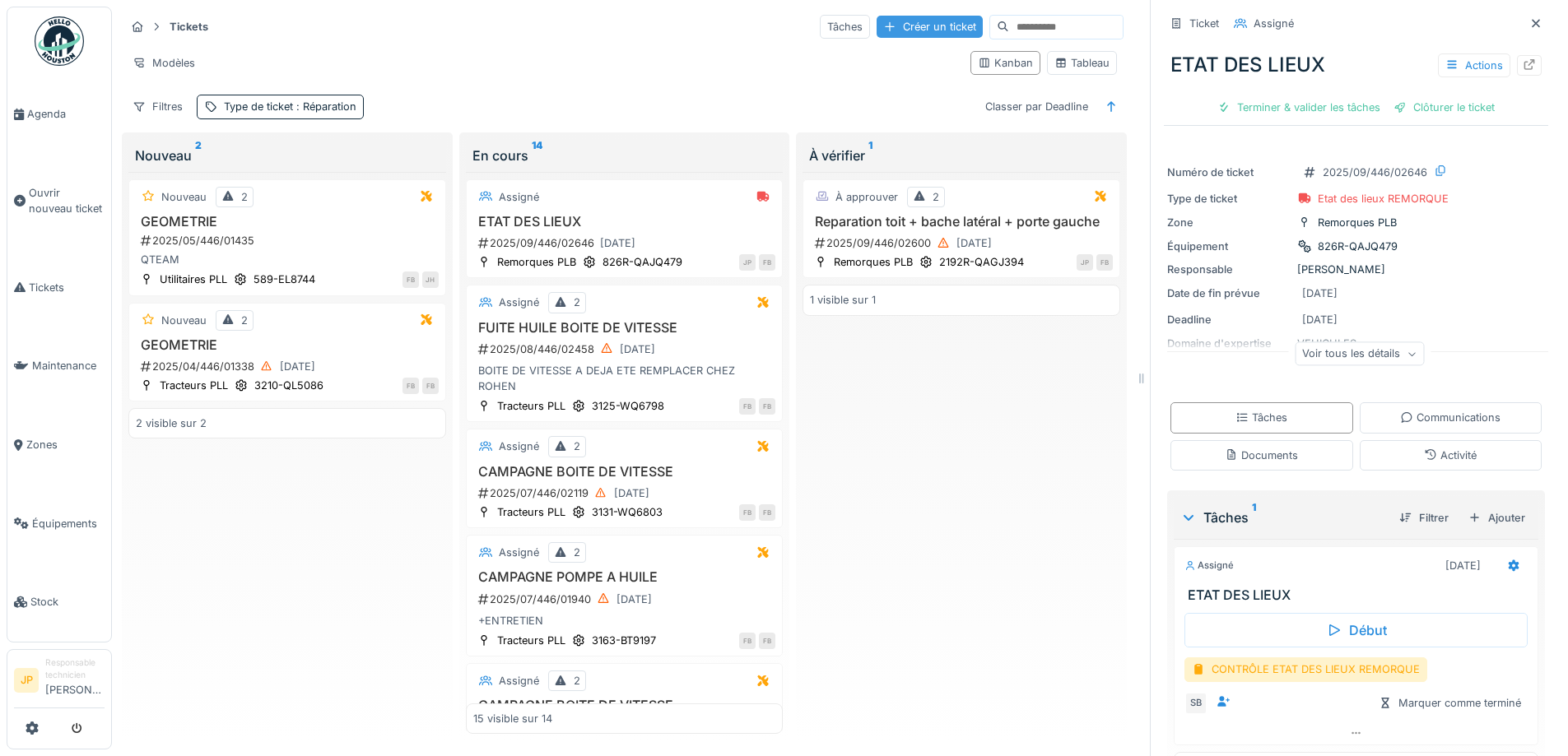
click at [899, 24] on div "Créer un ticket" at bounding box center [930, 27] width 106 height 22
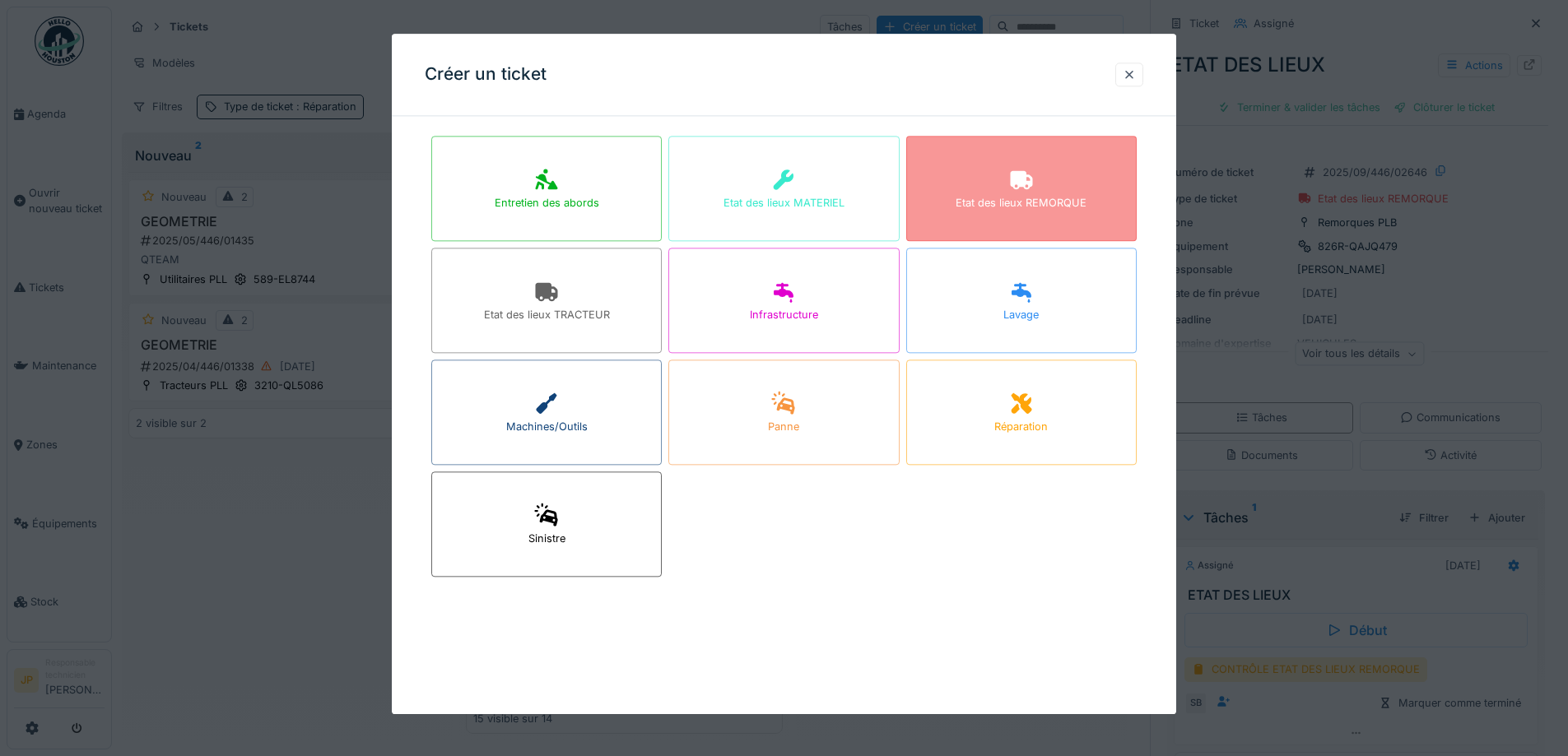
click at [1061, 180] on div "Etat des lieux REMORQUE" at bounding box center [1021, 188] width 230 height 106
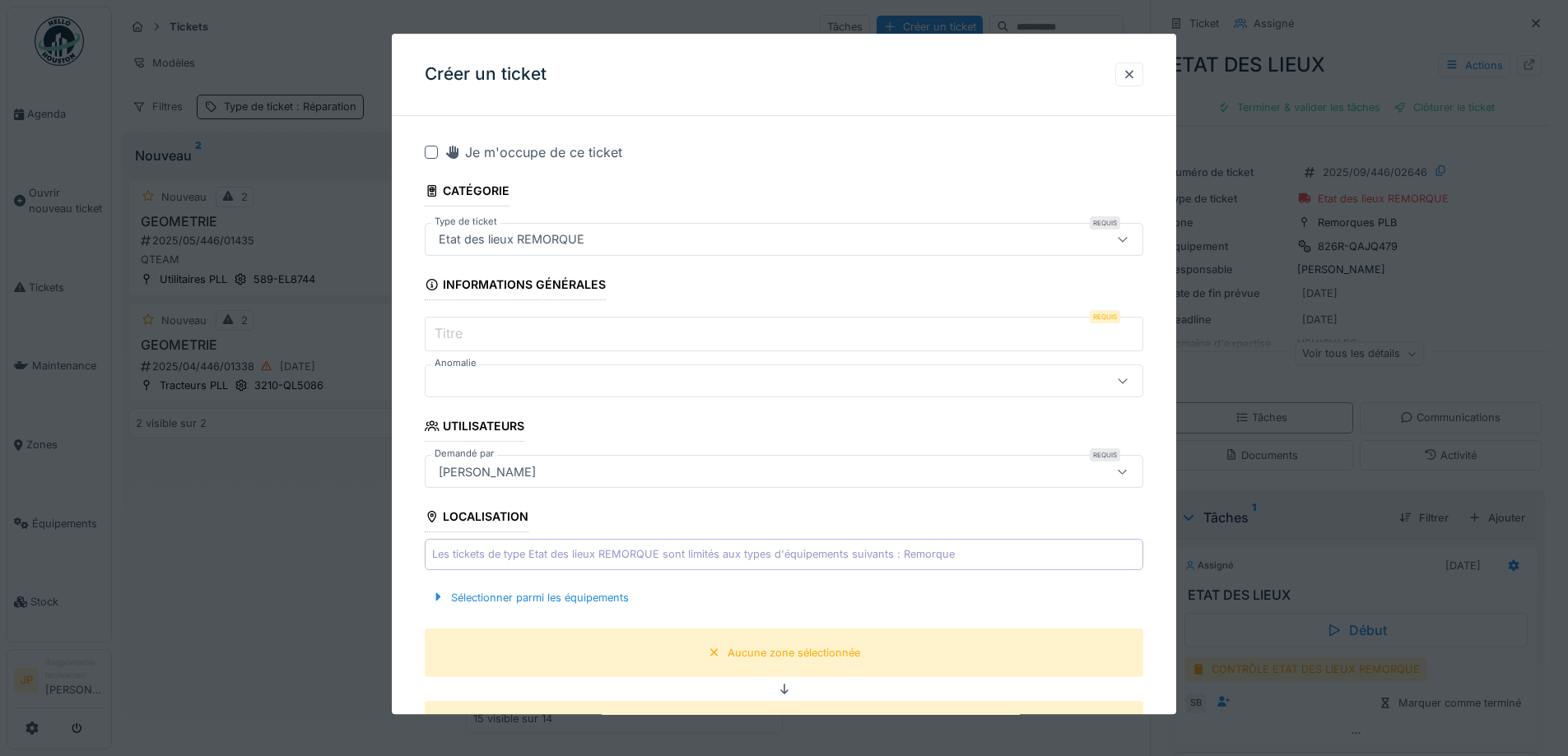
click at [477, 328] on input "Titre" at bounding box center [784, 335] width 719 height 35
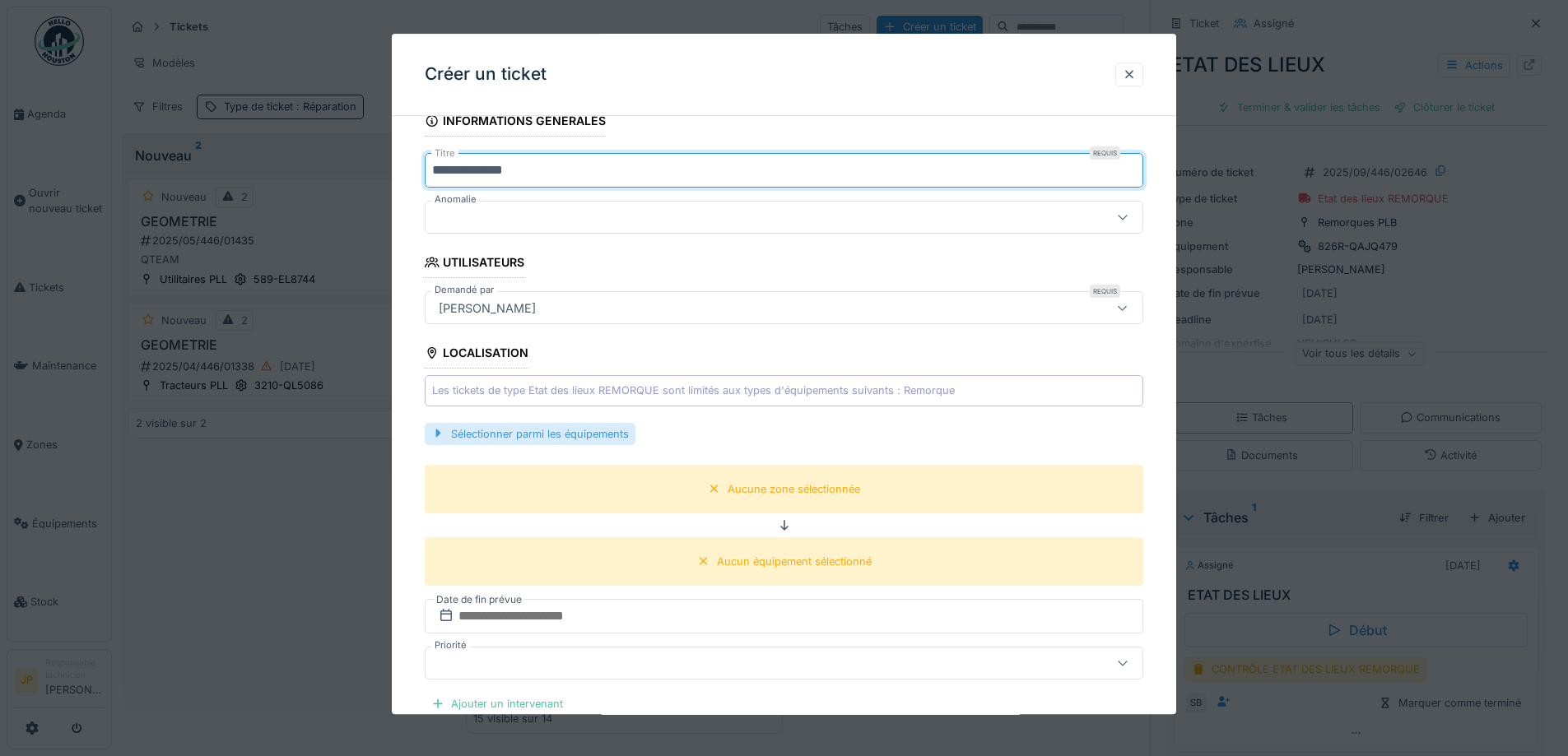
scroll to position [164, 0]
type input "**********"
click at [529, 434] on div "Sélectionner parmi les équipements" at bounding box center [530, 433] width 210 height 22
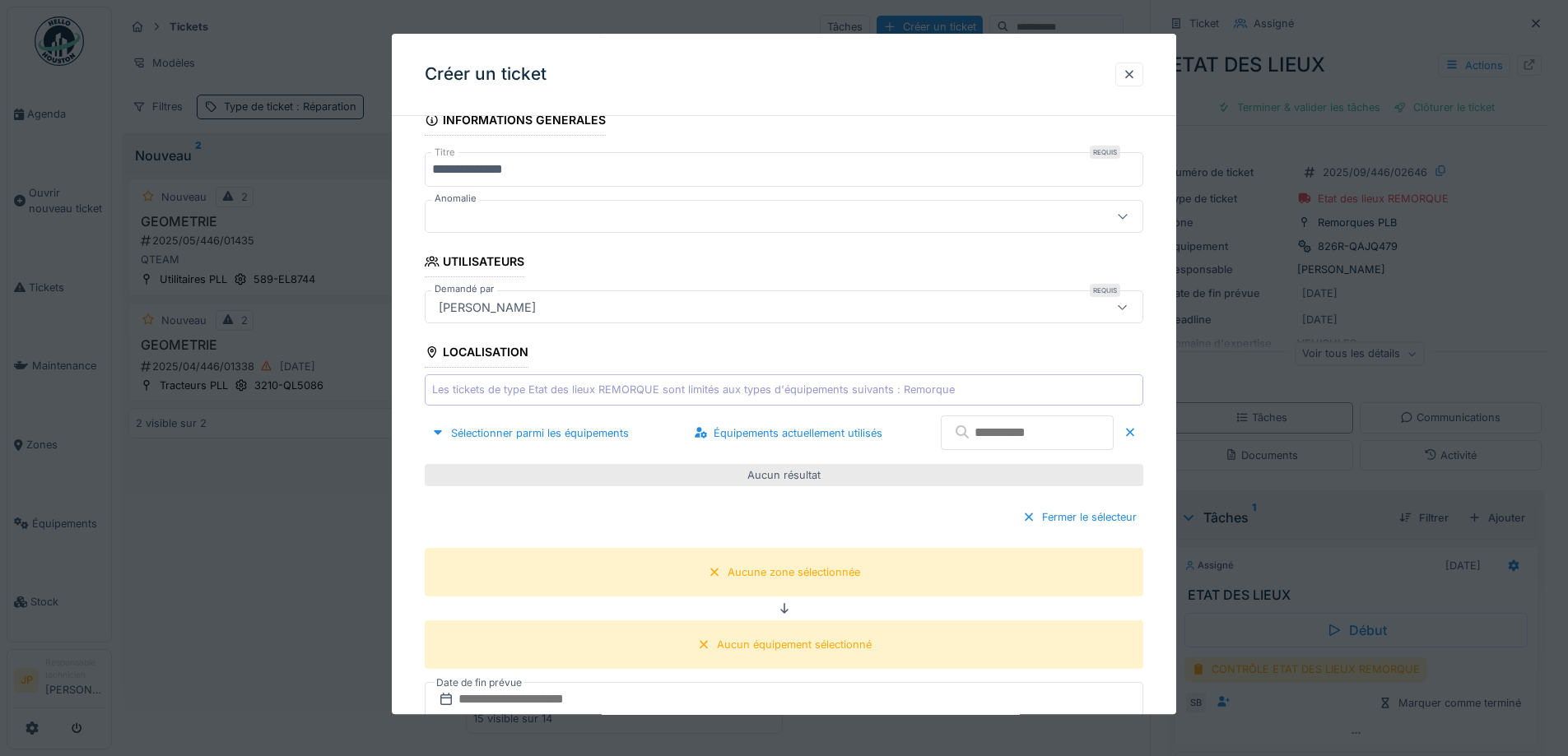
click at [972, 436] on input "text" at bounding box center [1027, 434] width 173 height 35
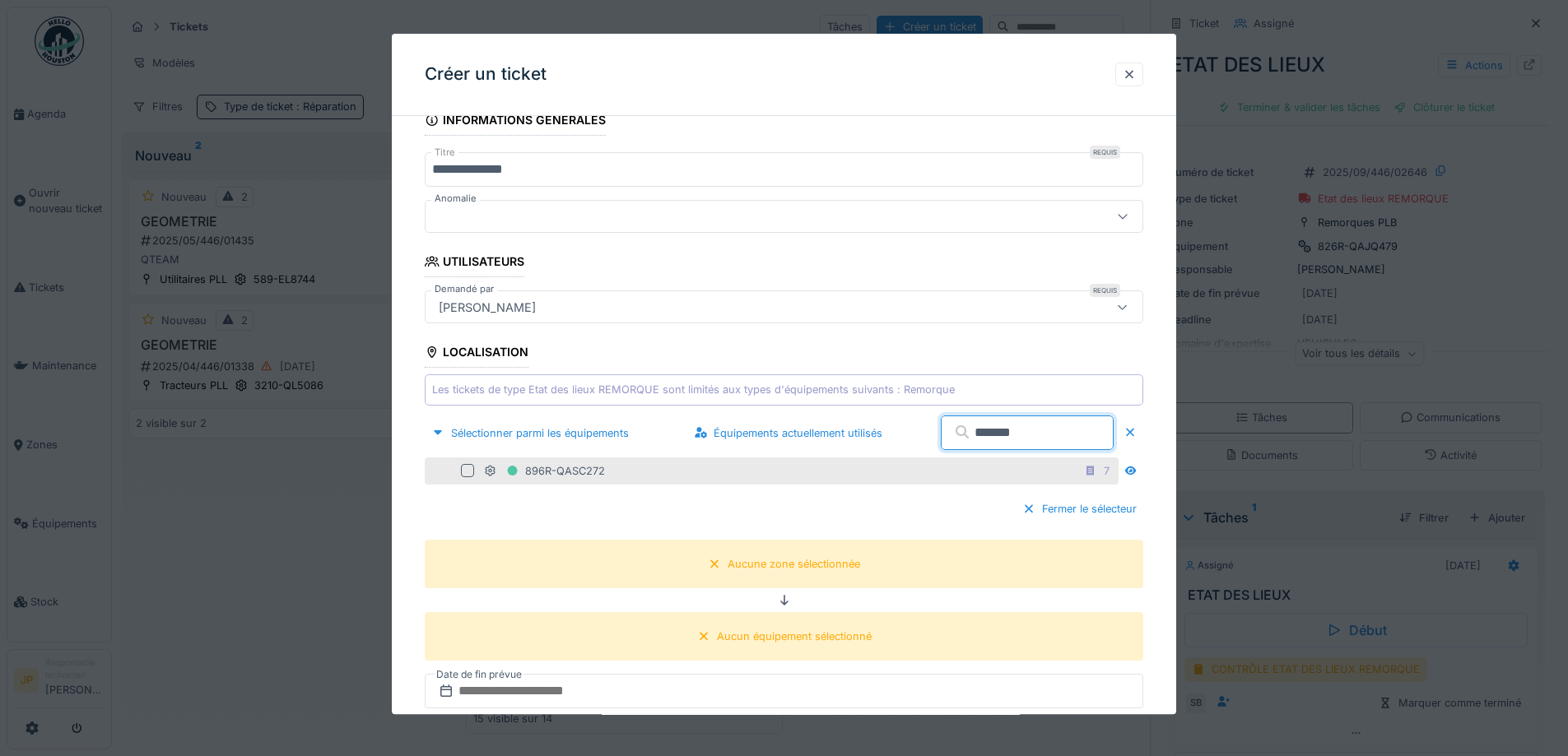
type input "*******"
click at [469, 475] on div at bounding box center [467, 471] width 13 height 13
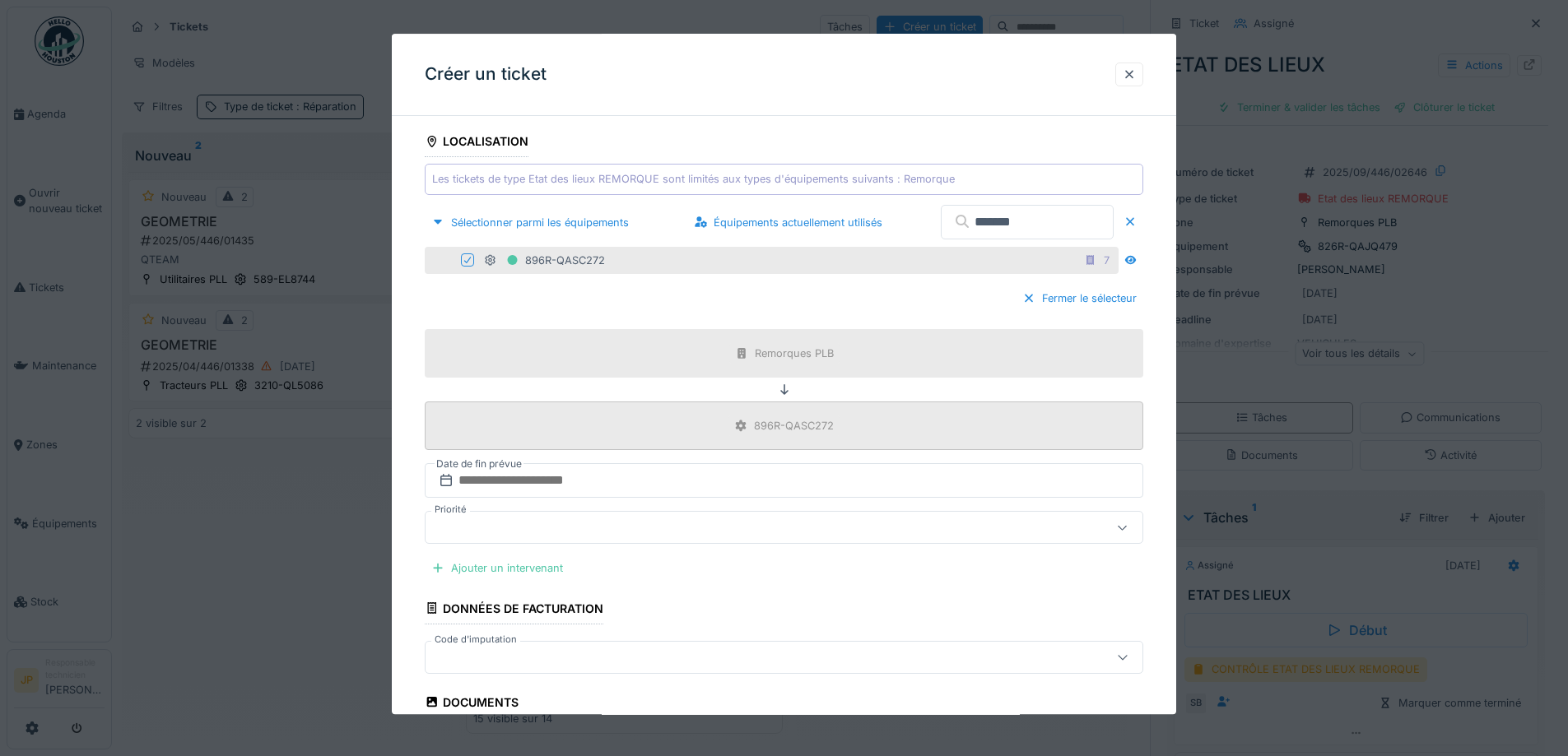
scroll to position [494, 0]
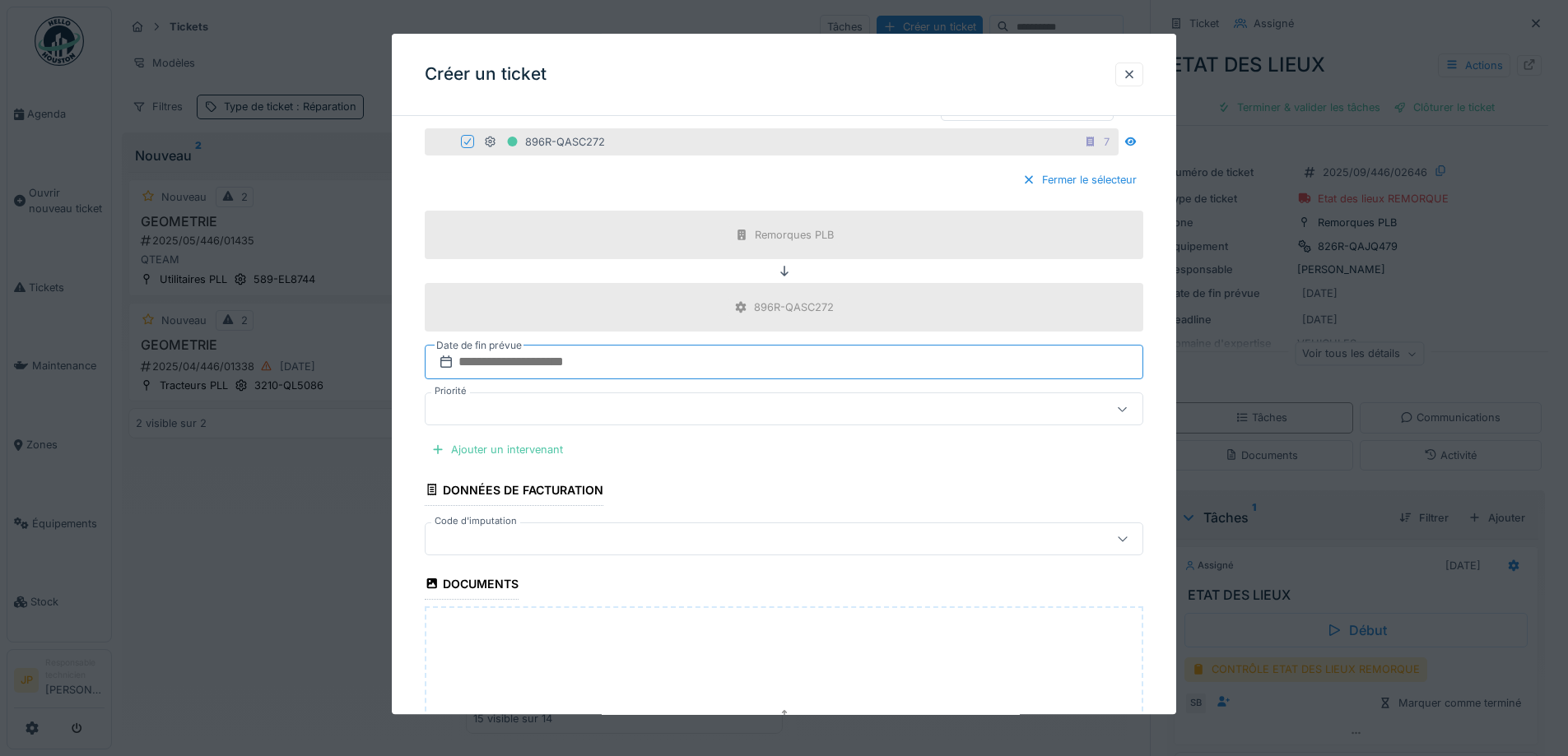
click at [580, 350] on input "text" at bounding box center [784, 362] width 719 height 35
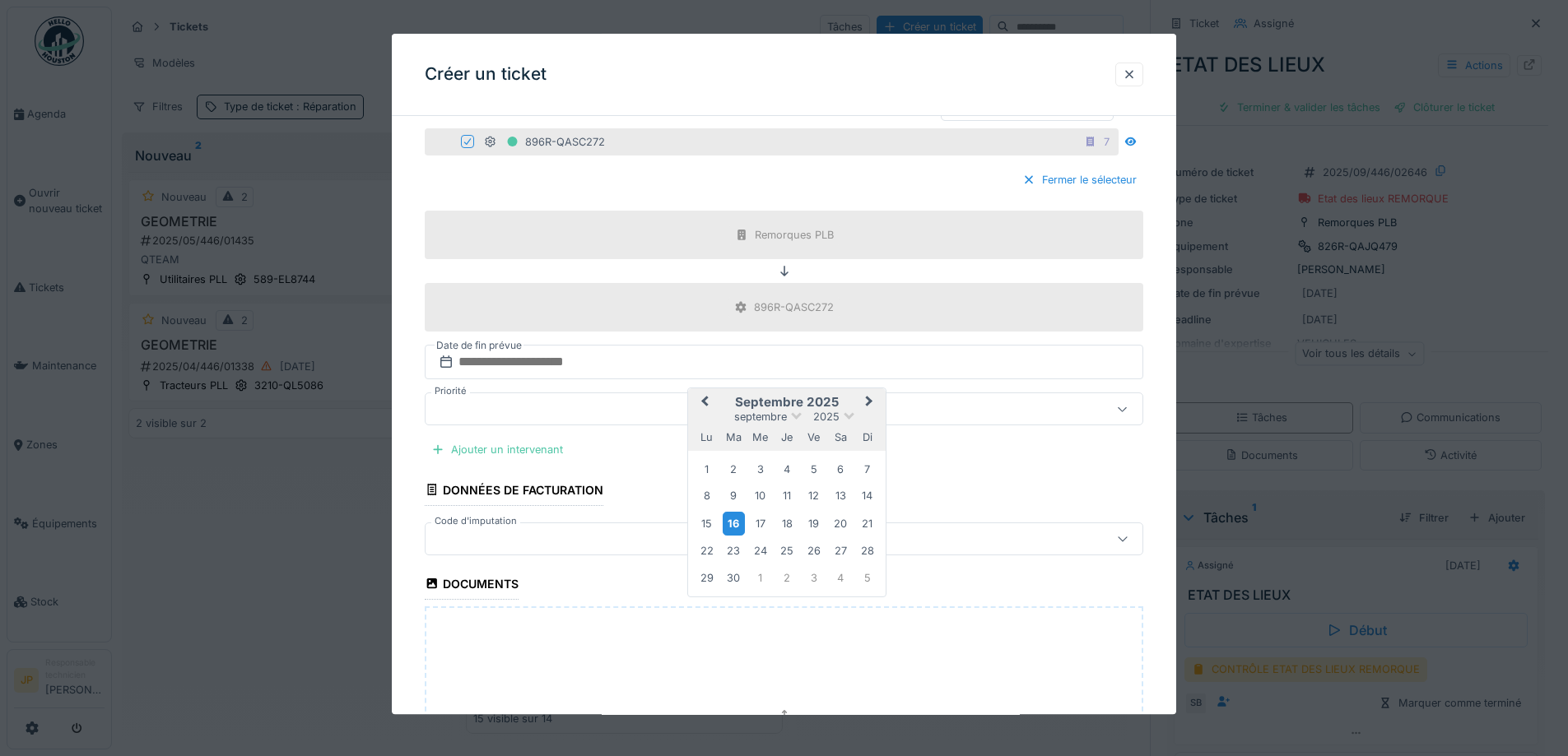
click at [735, 528] on div "16" at bounding box center [734, 524] width 22 height 24
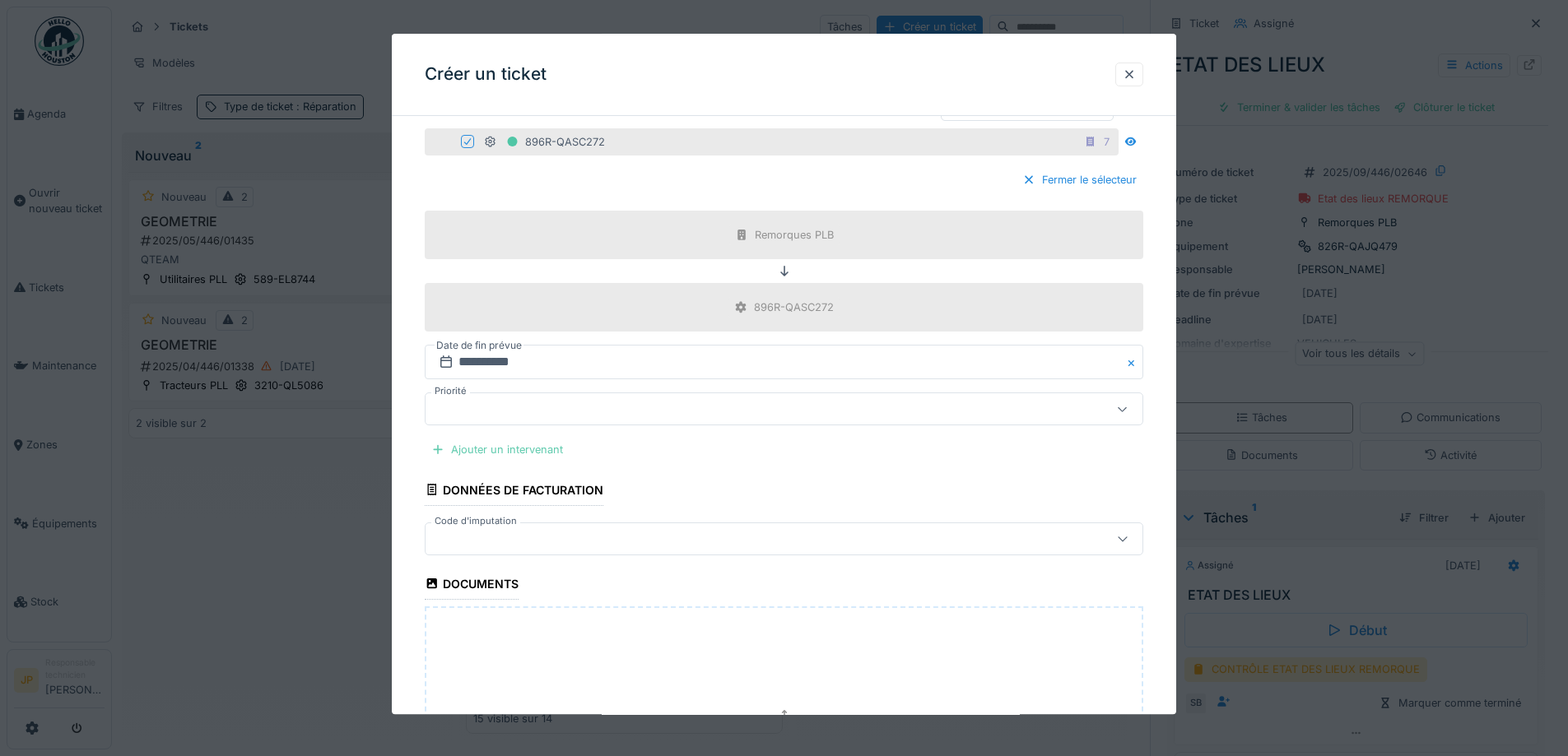
click at [482, 456] on div "Ajouter un intervenant" at bounding box center [498, 450] width 145 height 22
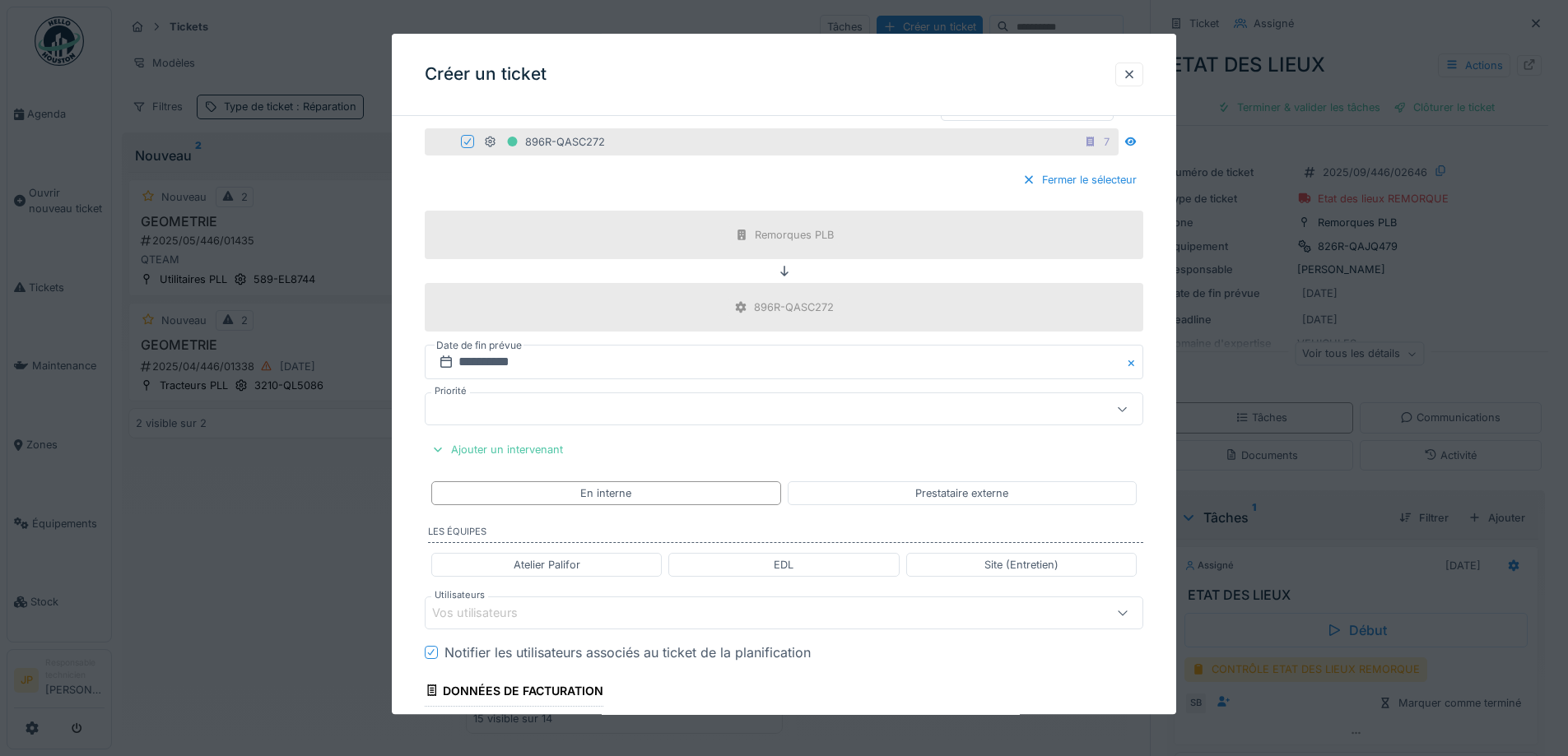
click at [522, 621] on div "Vos utilisateurs" at bounding box center [487, 613] width 108 height 18
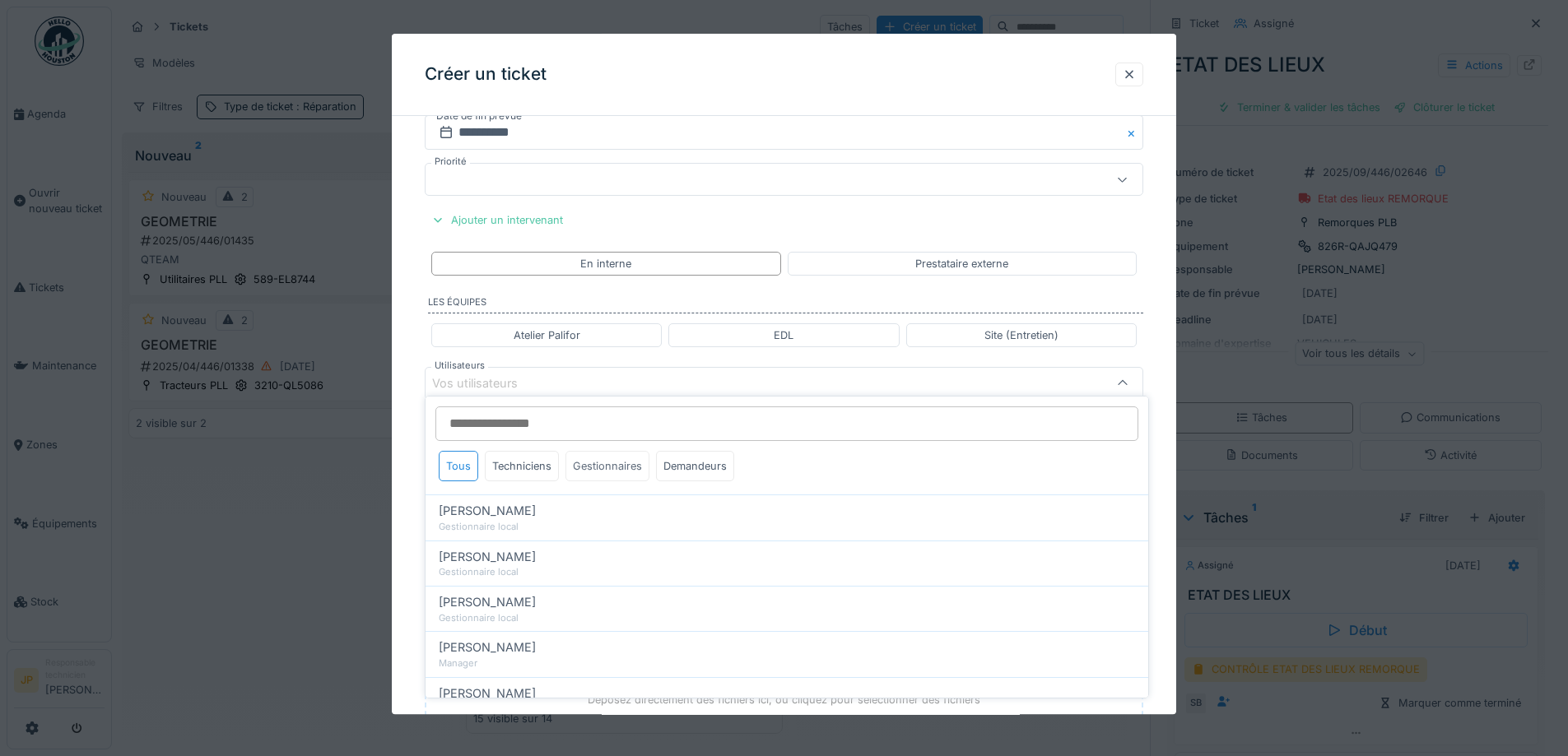
scroll to position [732, 0]
click at [509, 475] on div "Techniciens" at bounding box center [521, 465] width 74 height 30
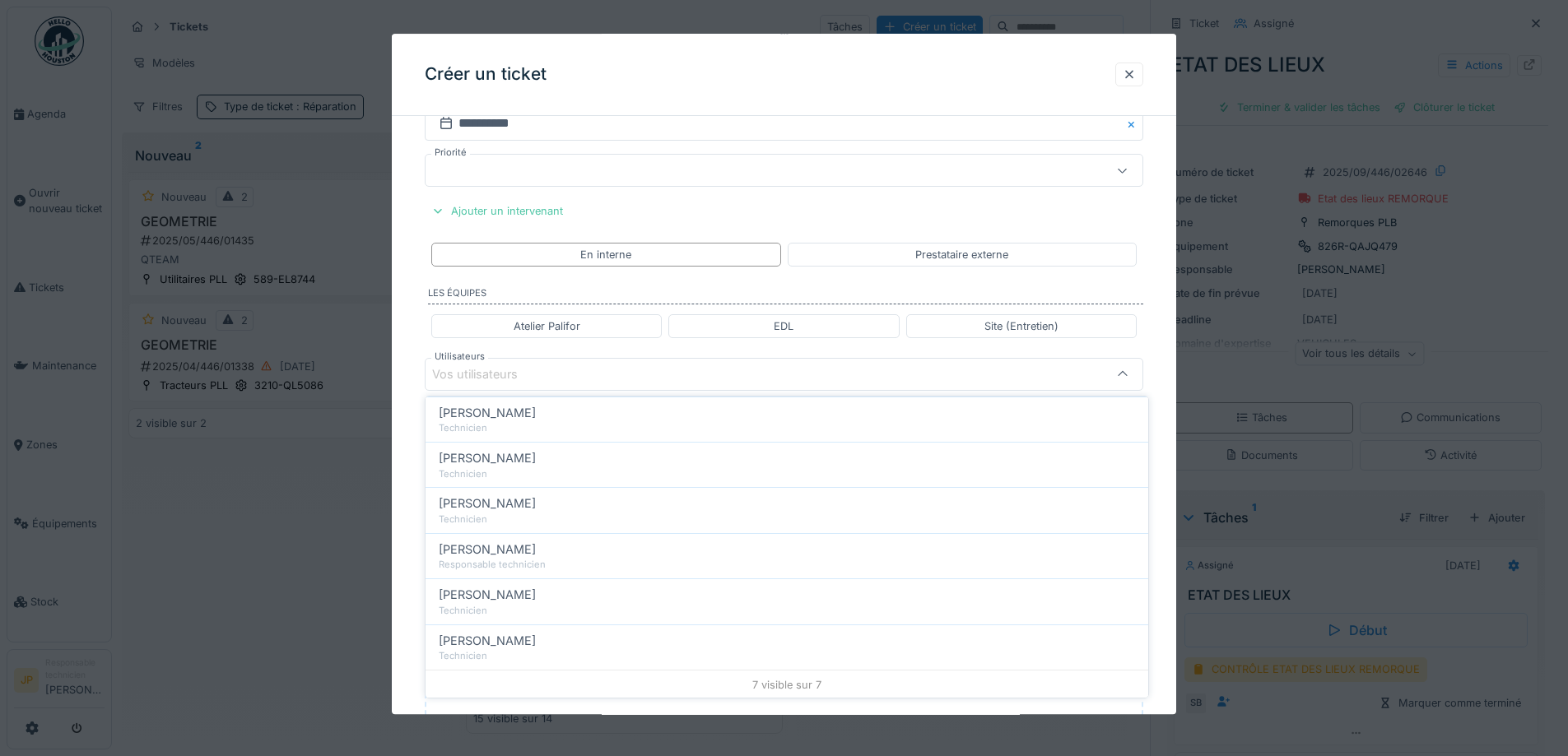
scroll to position [146, 0]
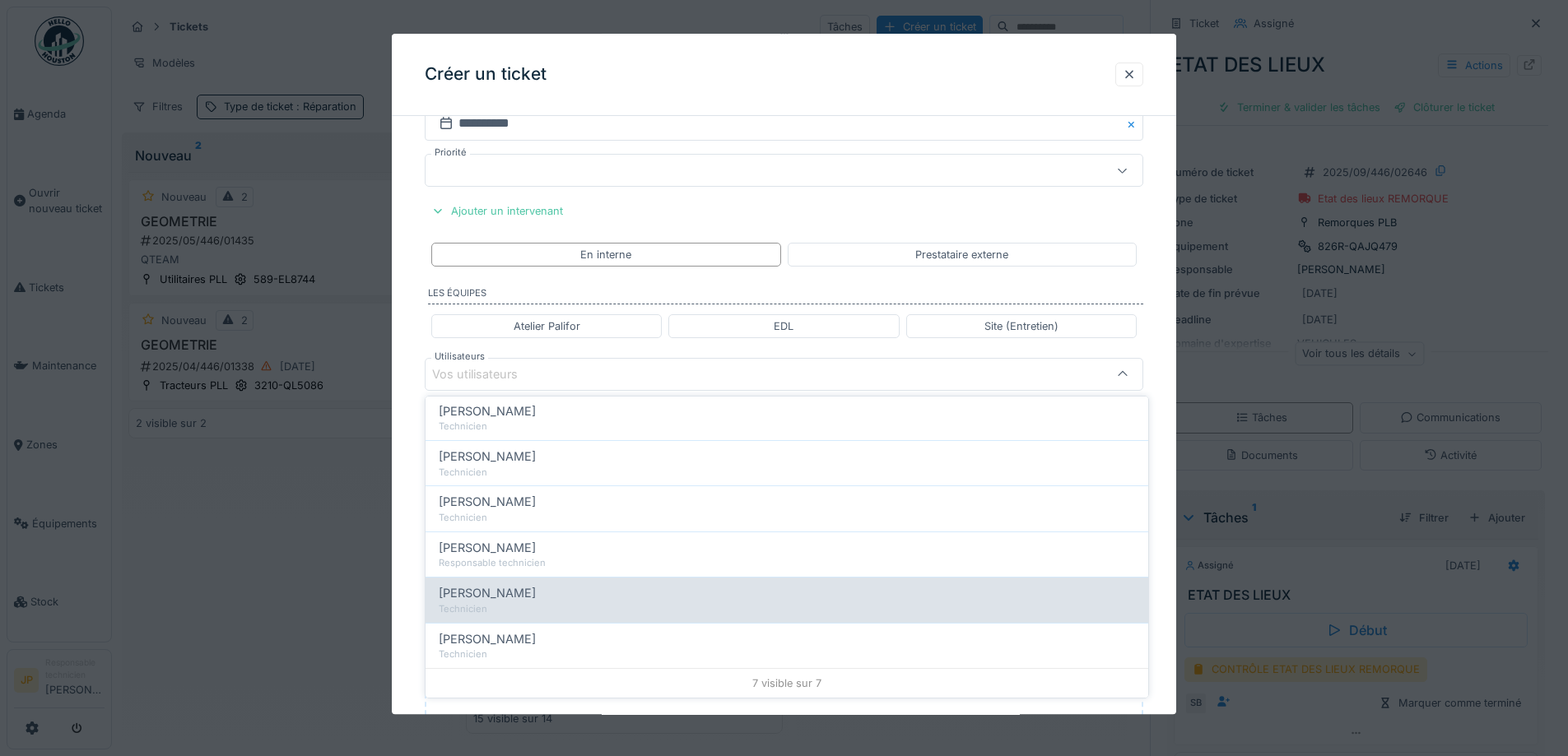
click at [521, 606] on div "Technicien" at bounding box center [787, 608] width 696 height 14
type input "*****"
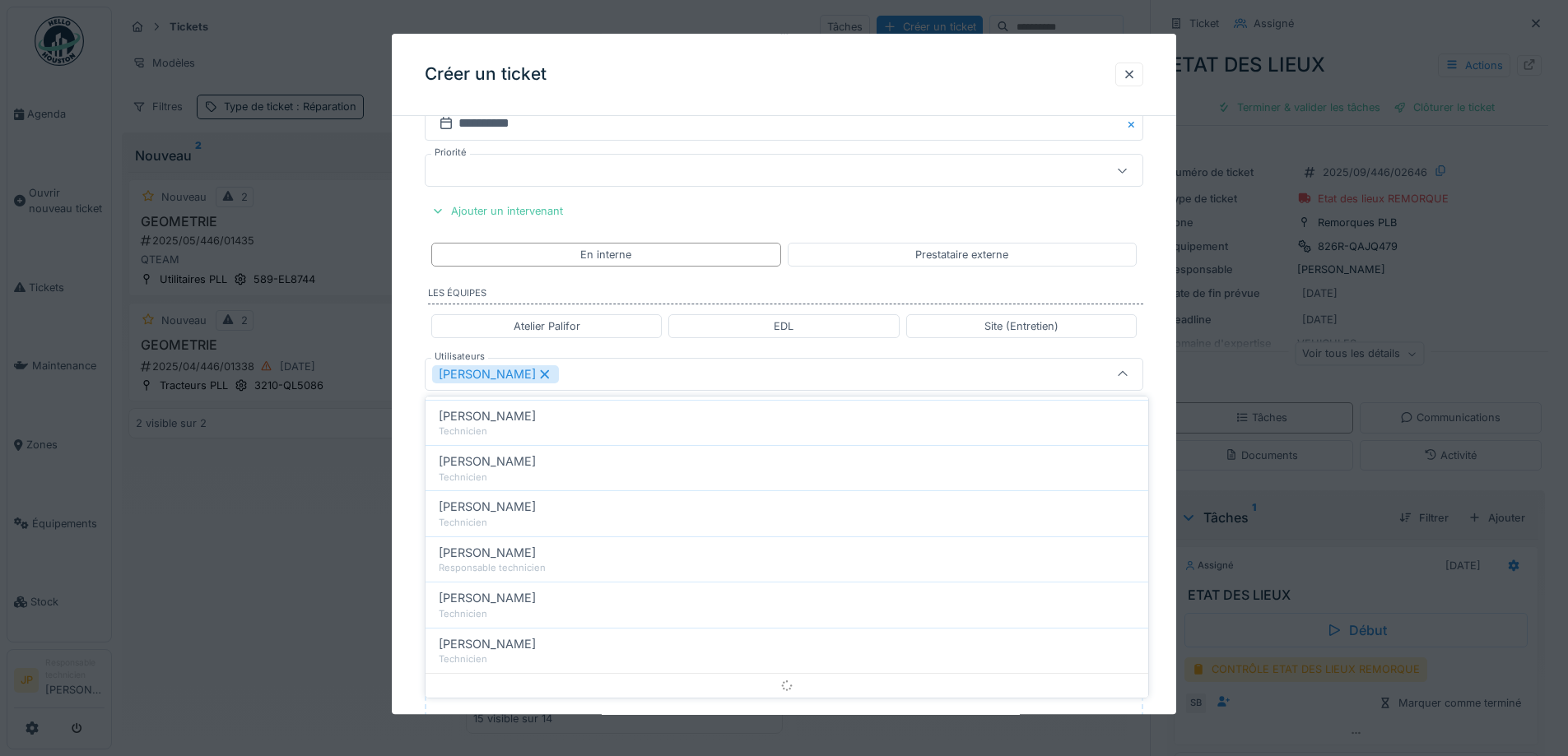
scroll to position [0, 0]
click at [763, 90] on div "Créer un ticket" at bounding box center [784, 75] width 784 height 83
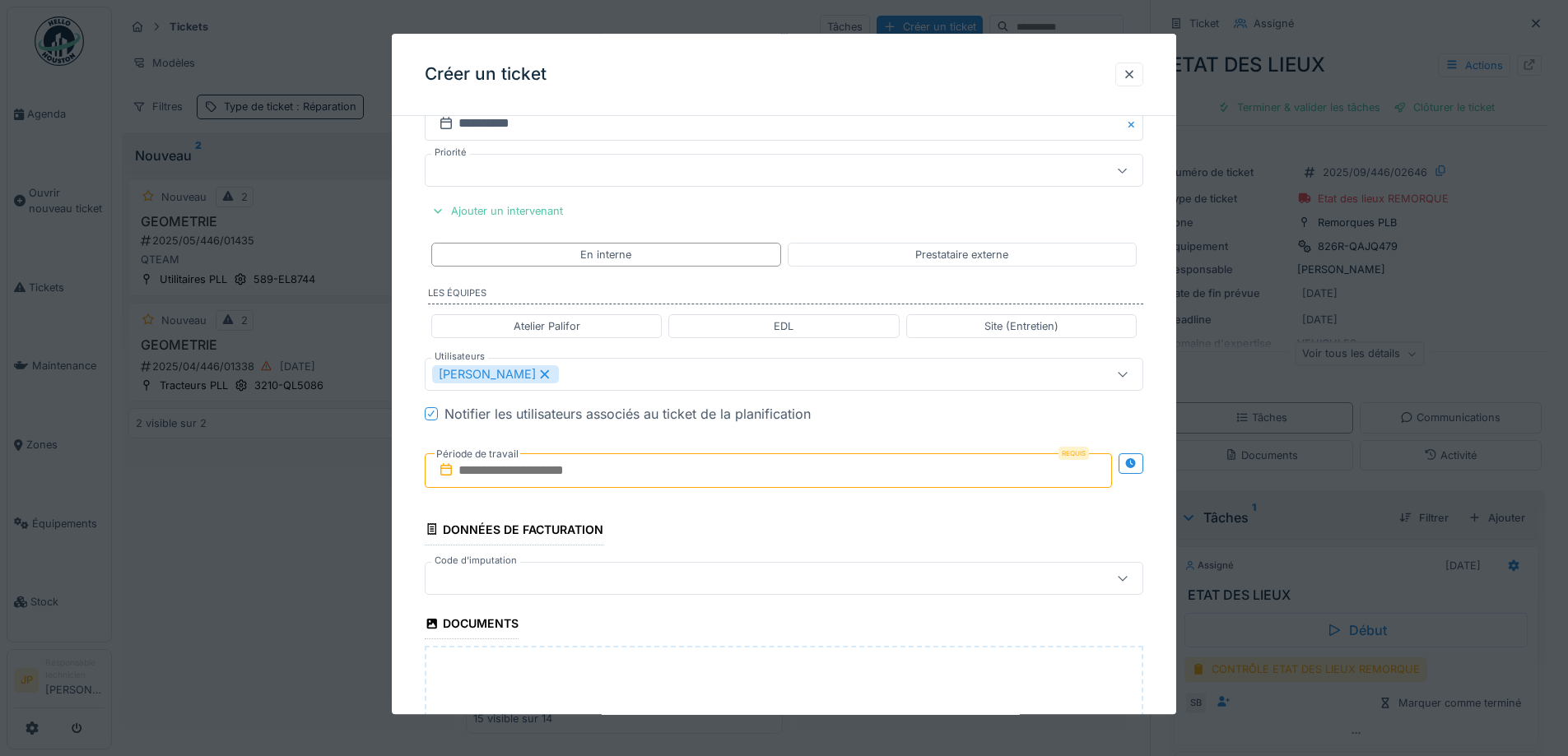
click at [599, 479] on input "text" at bounding box center [768, 471] width 688 height 35
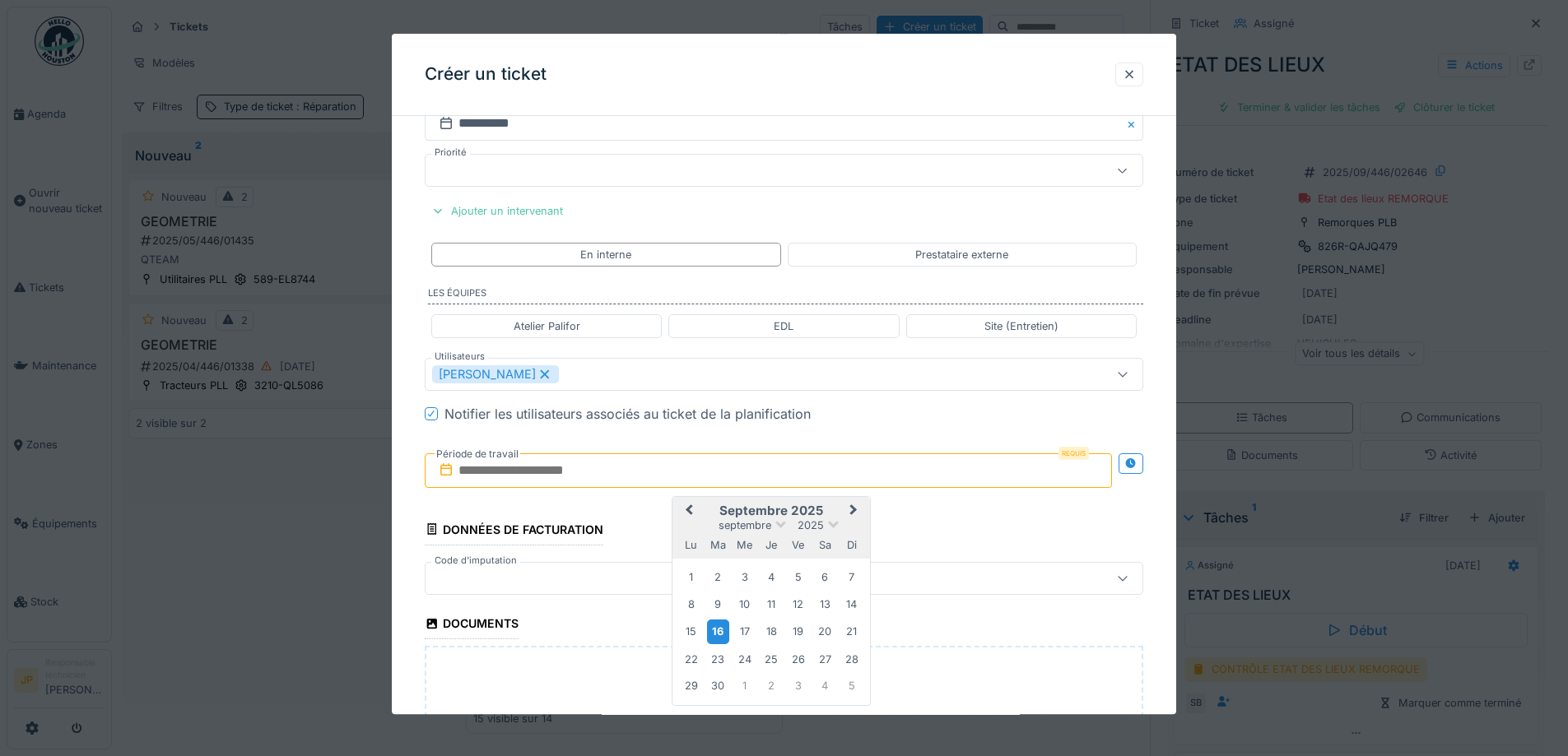
click at [713, 634] on div "16" at bounding box center [718, 632] width 22 height 24
click at [715, 634] on div "16" at bounding box center [718, 632] width 22 height 24
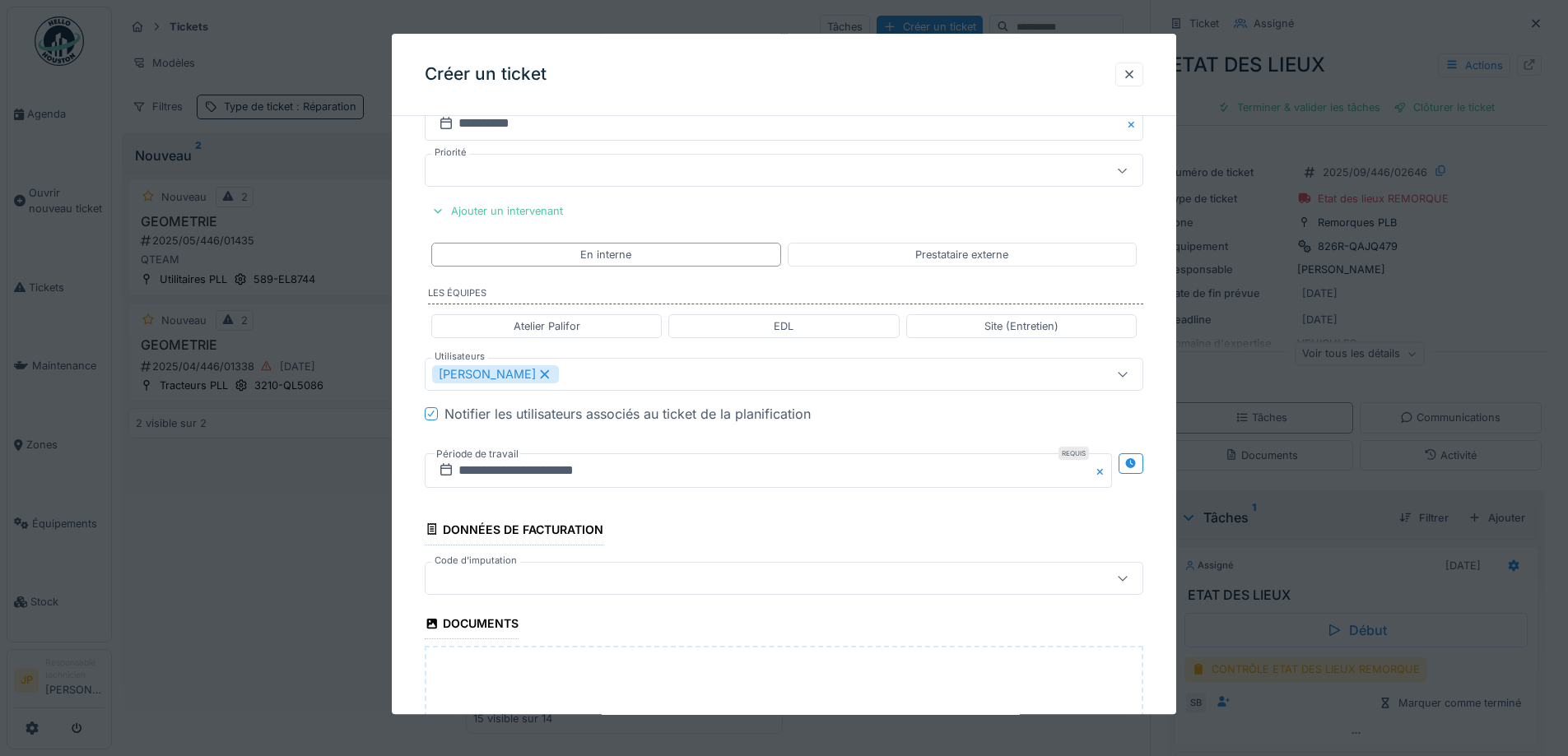
click at [618, 576] on div at bounding box center [742, 578] width 620 height 18
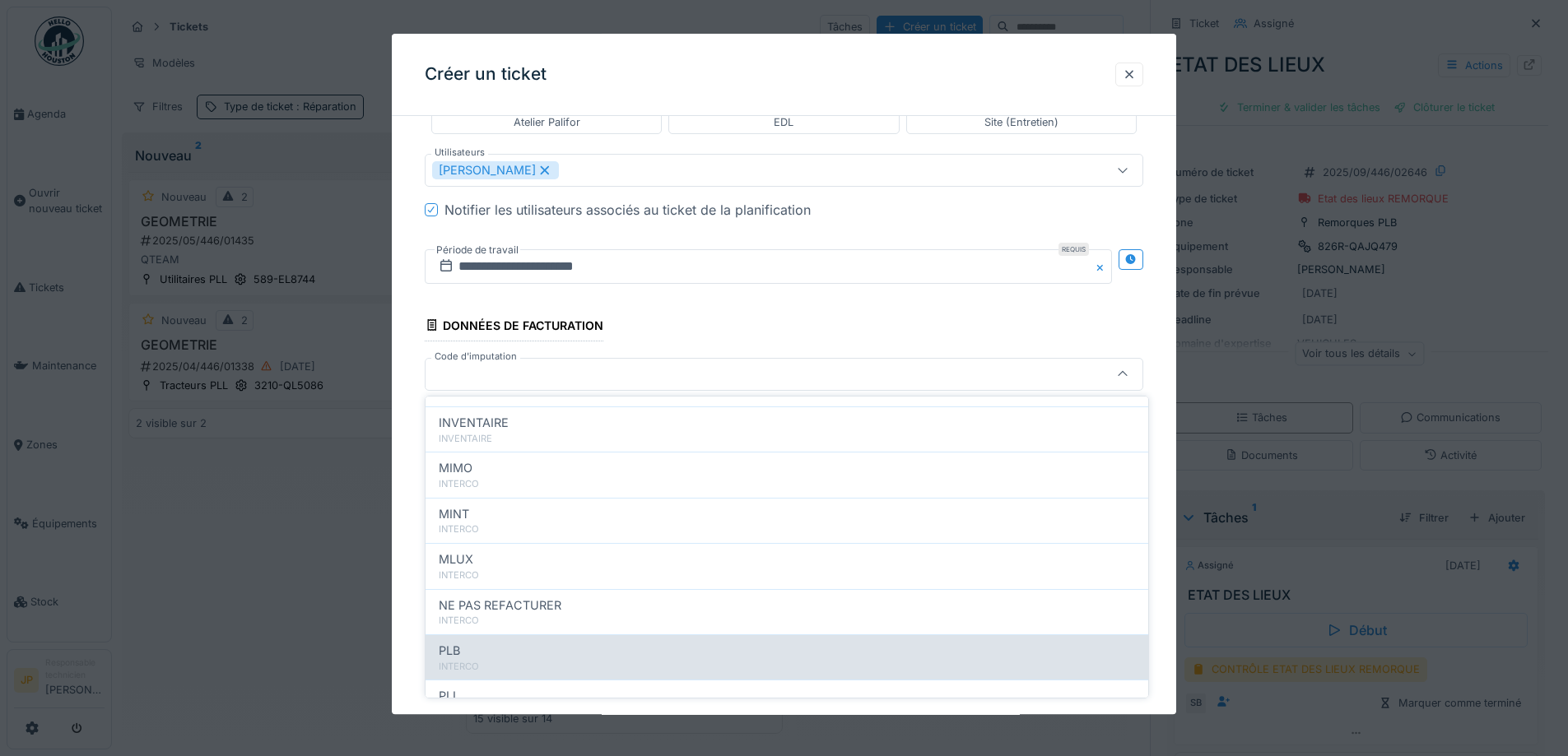
scroll to position [180, 0]
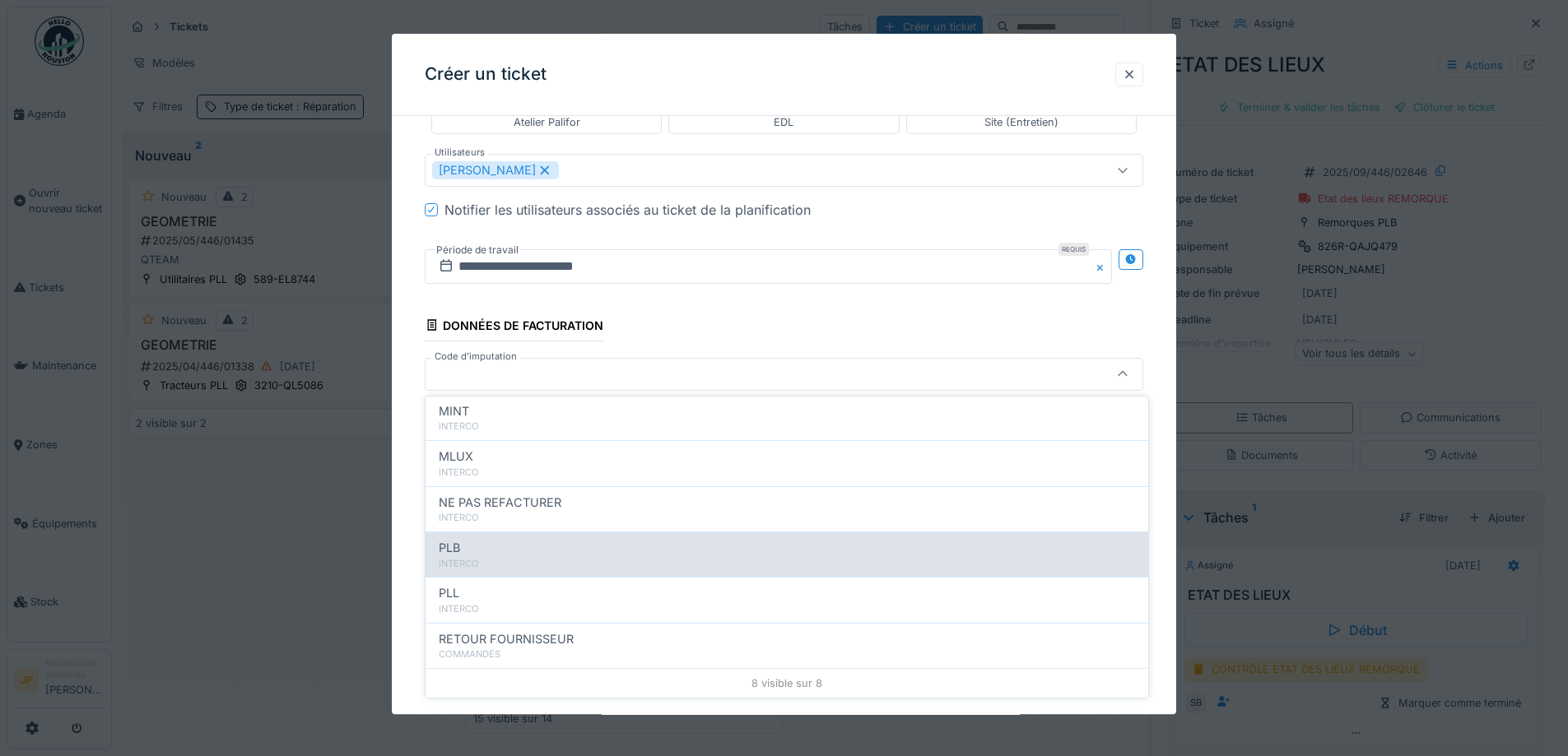
click at [532, 553] on div "PLB" at bounding box center [787, 548] width 696 height 18
type input "***"
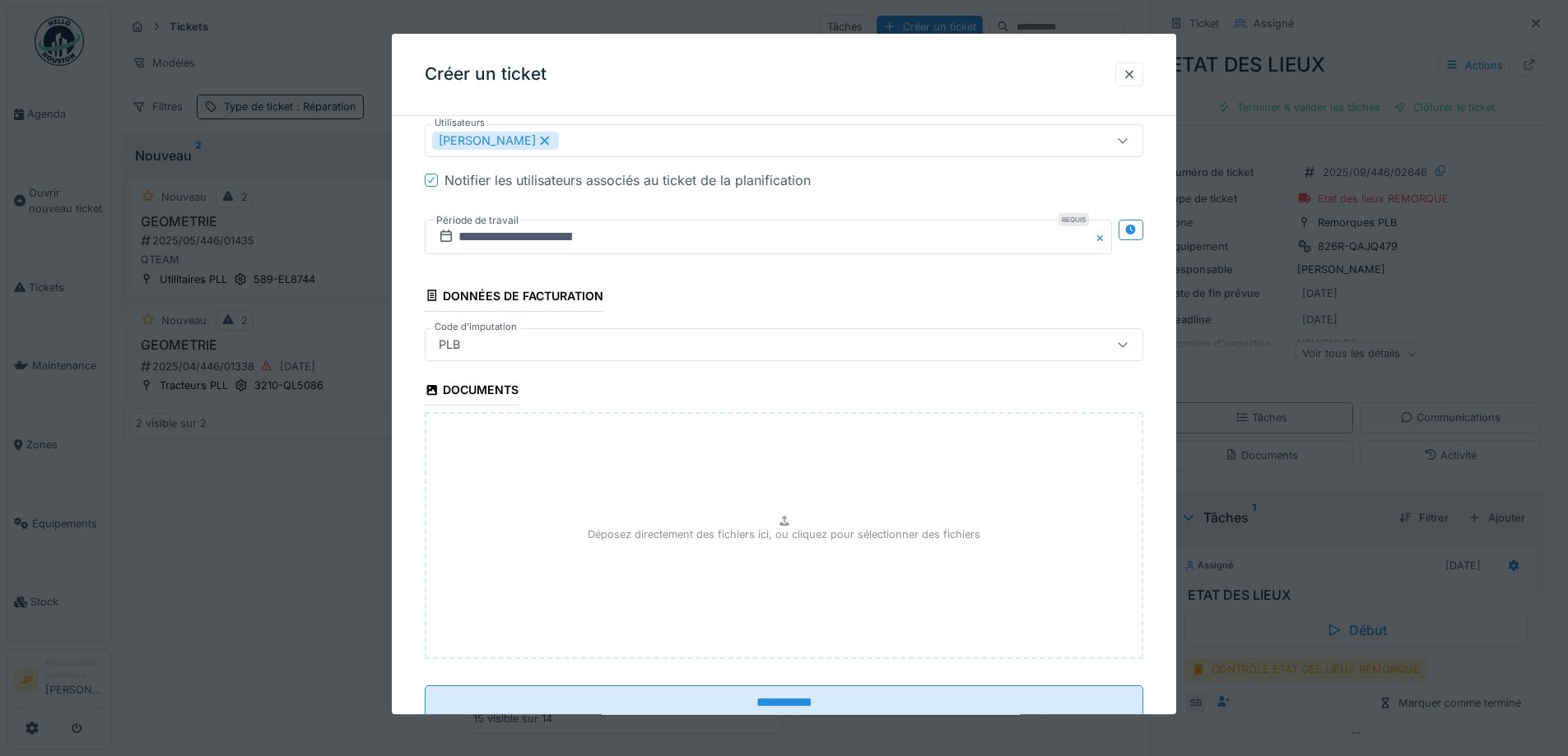
scroll to position [1017, 0]
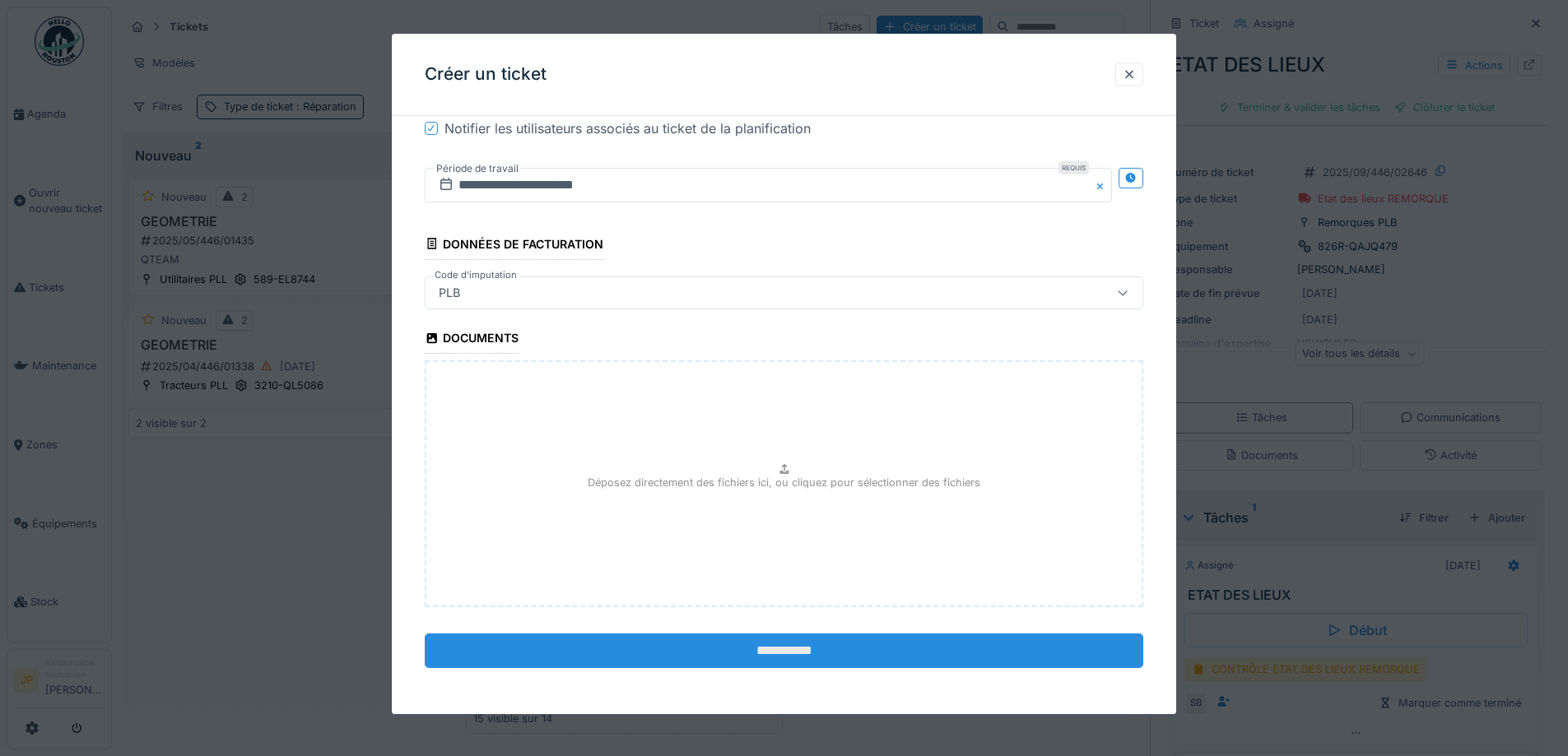
click at [787, 657] on input "**********" at bounding box center [784, 650] width 719 height 35
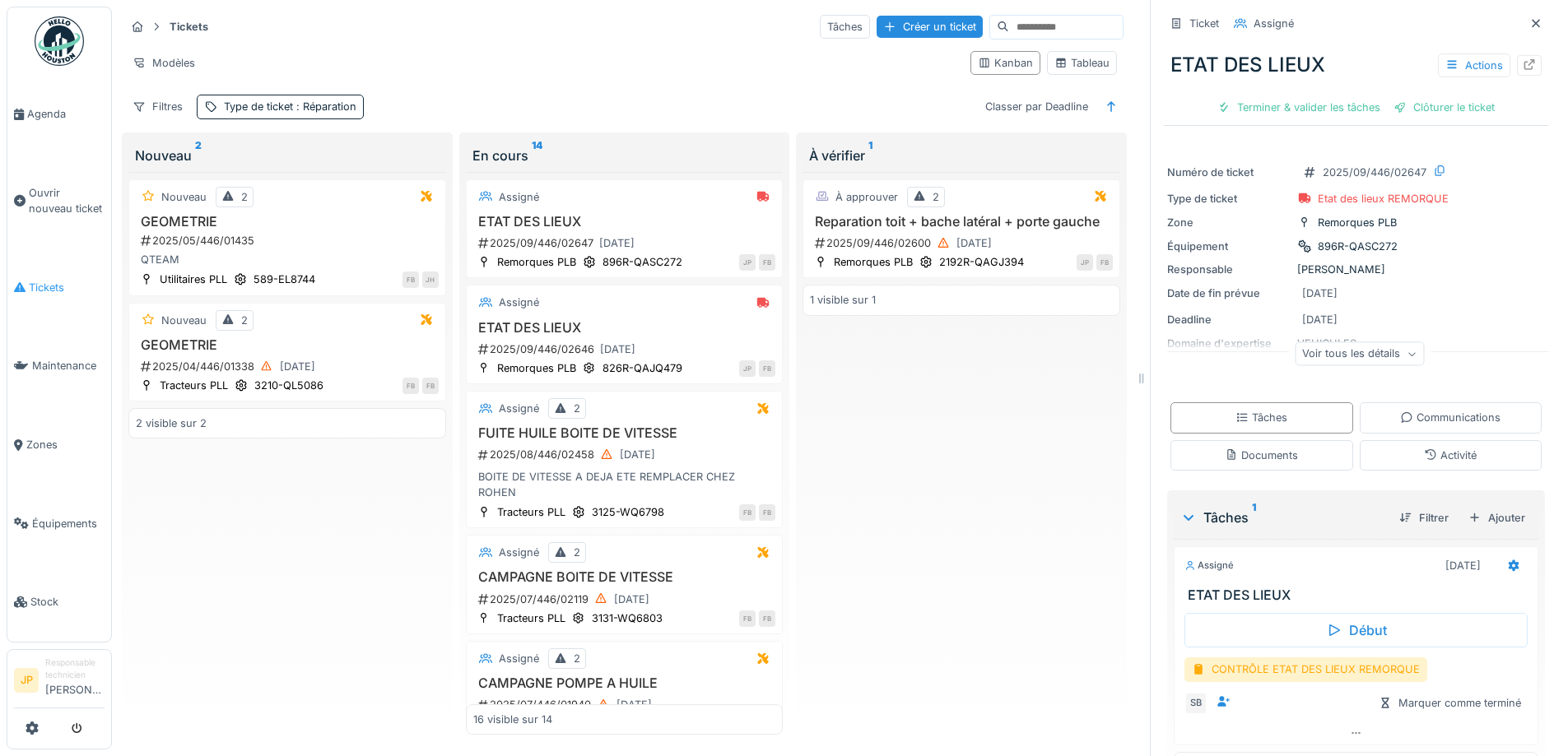
click at [28, 284] on li "Tickets" at bounding box center [59, 287] width 91 height 16
